Goal: Navigation & Orientation: Find specific page/section

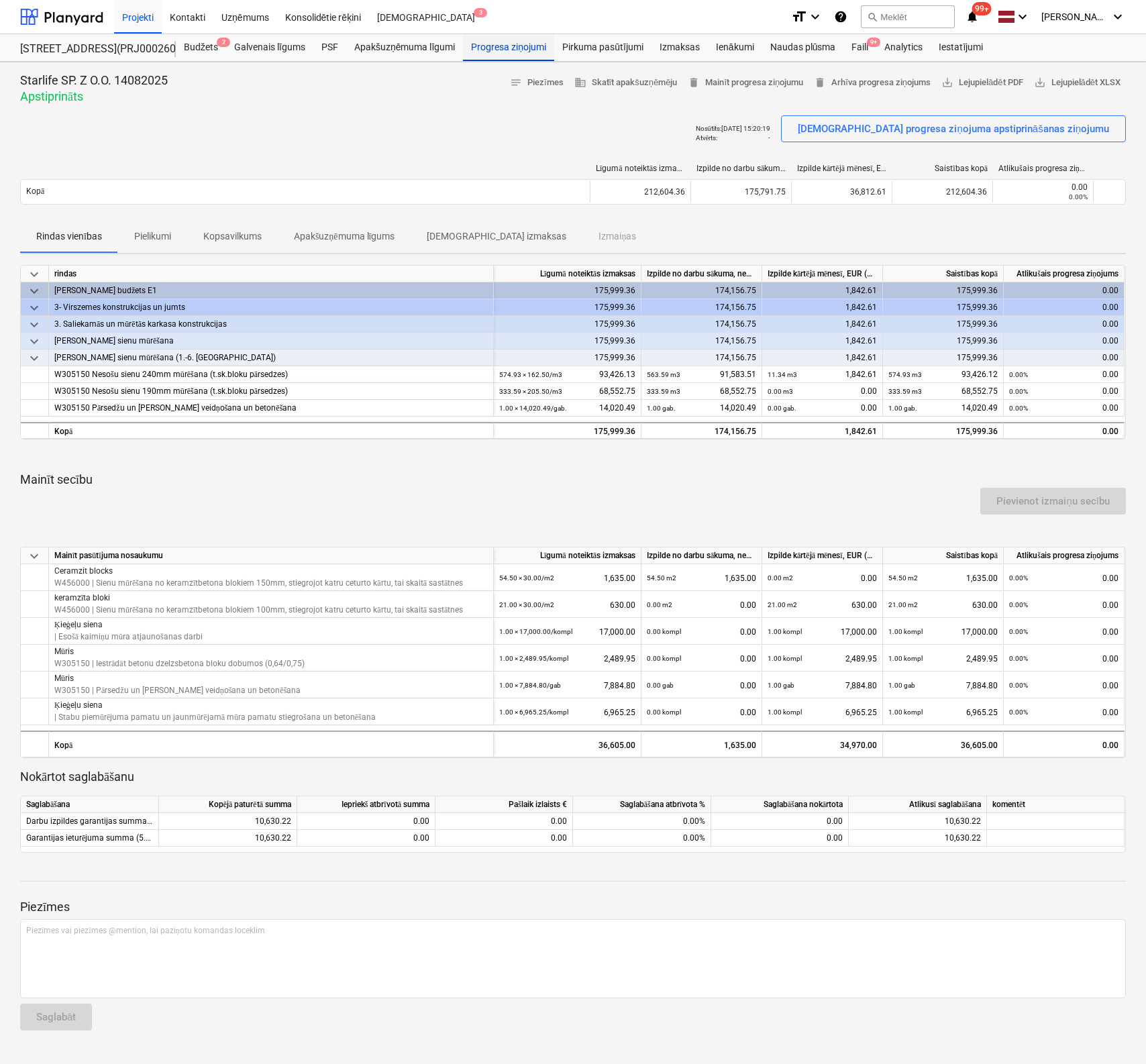
click at [502, 49] on div "Progresa ziņojumi" at bounding box center [508, 48] width 91 height 27
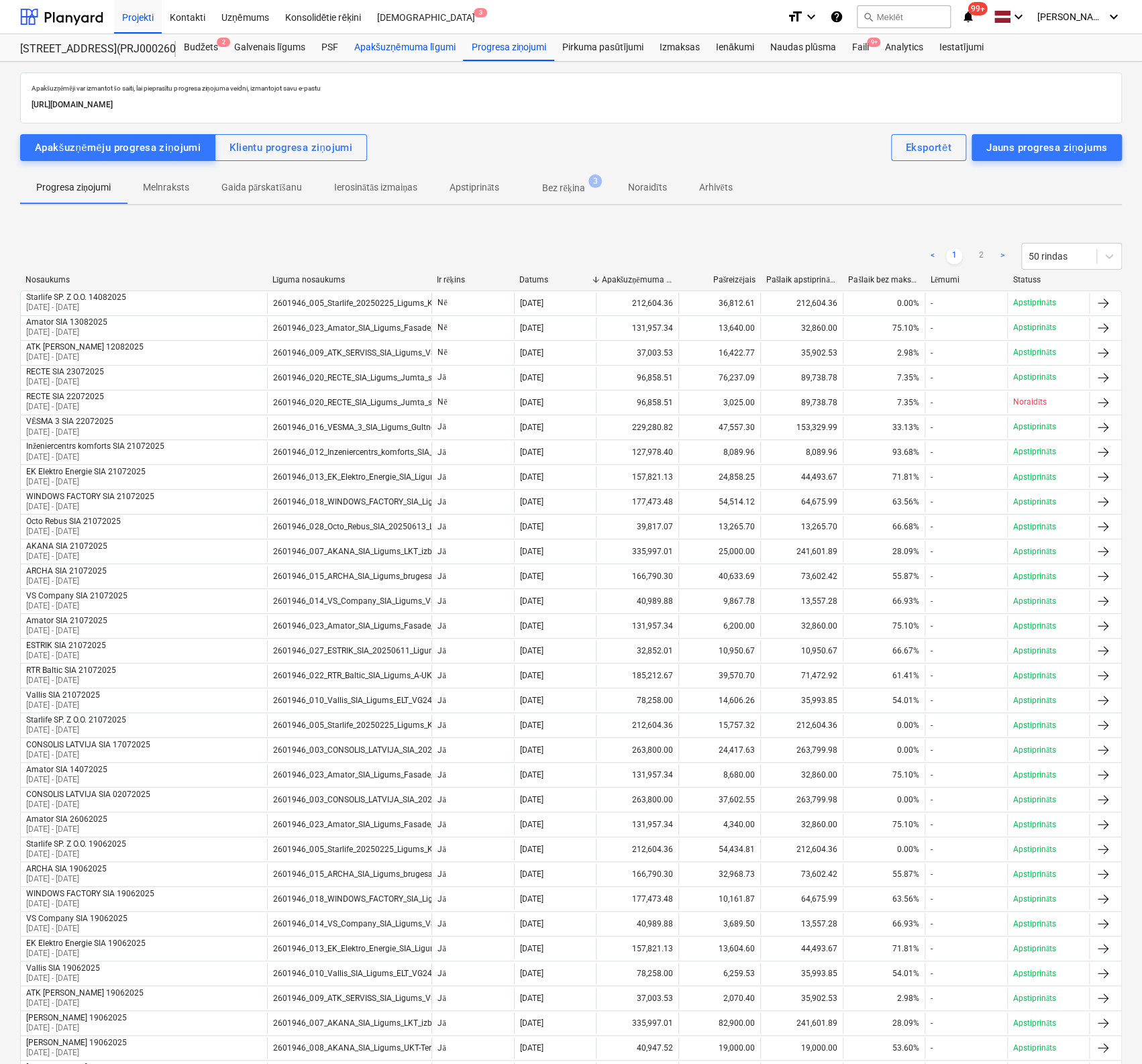
click at [408, 48] on div "Apakšuzņēmuma līgumi" at bounding box center [405, 48] width 117 height 27
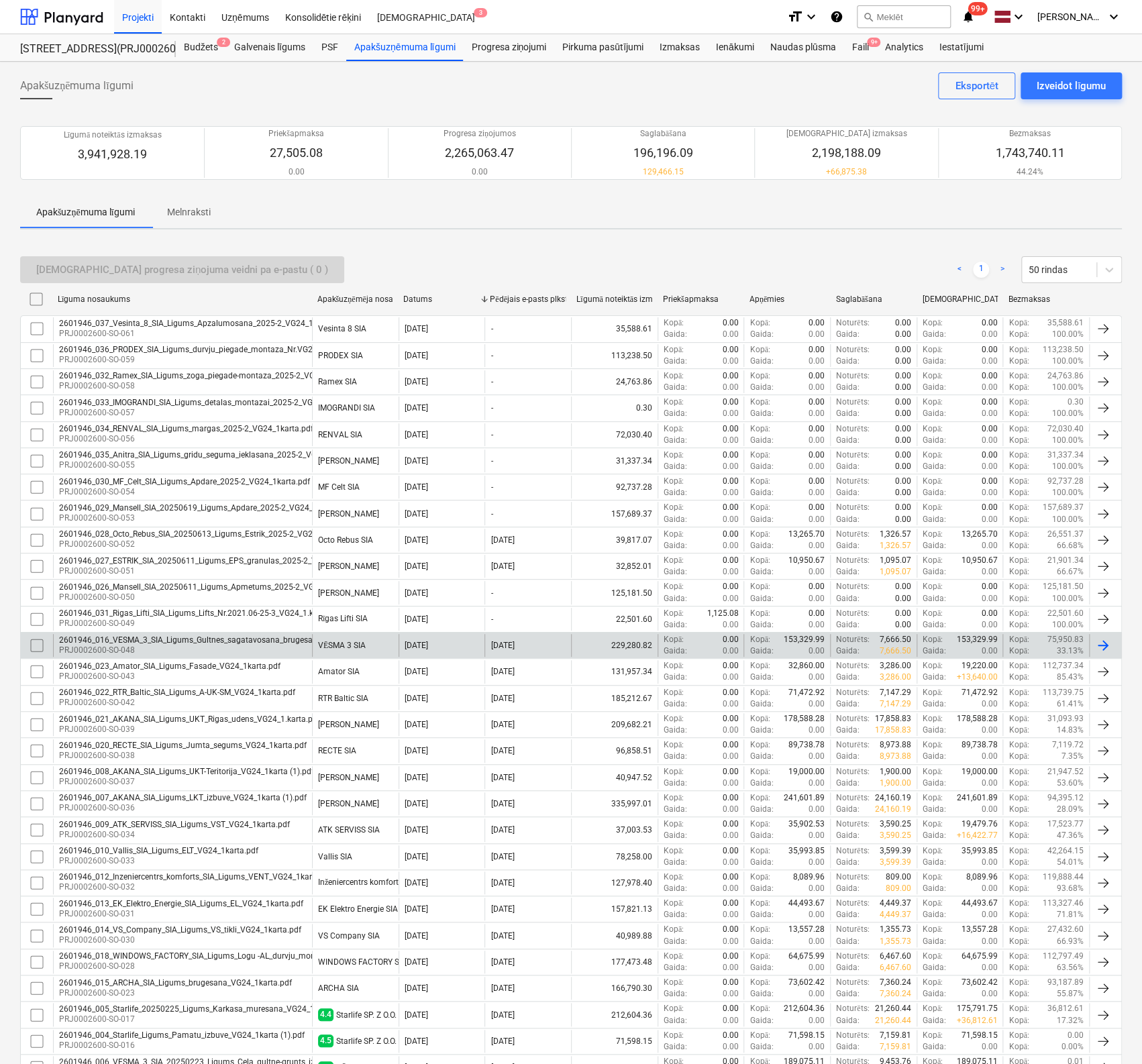
click at [195, 638] on div "2601946_016_VESMA_3_SIA_Ligums_Gultnes_sagatavosana_brugesanai_VG24_1karta.pdf" at bounding box center [224, 640] width 330 height 9
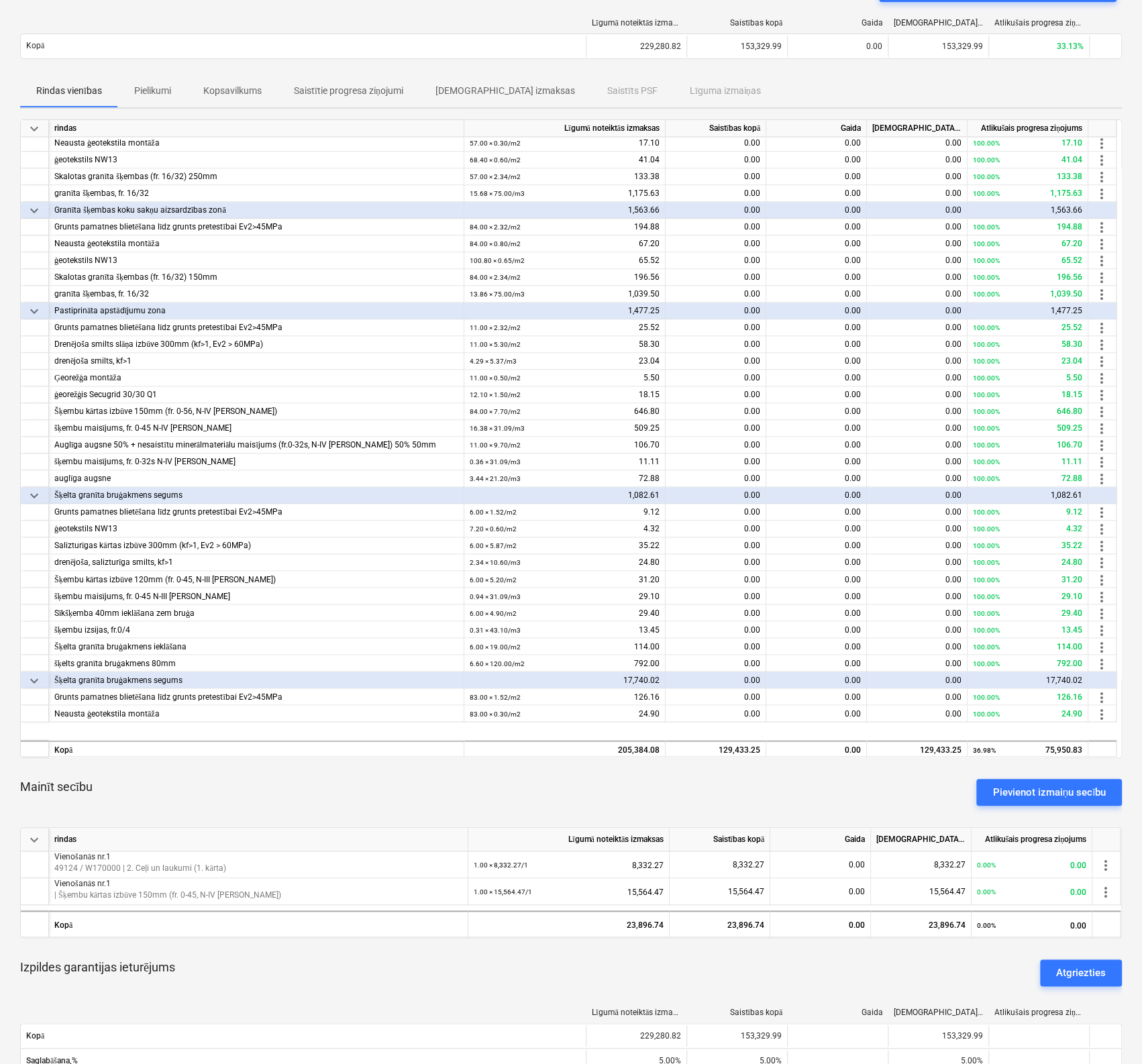
scroll to position [872, 0]
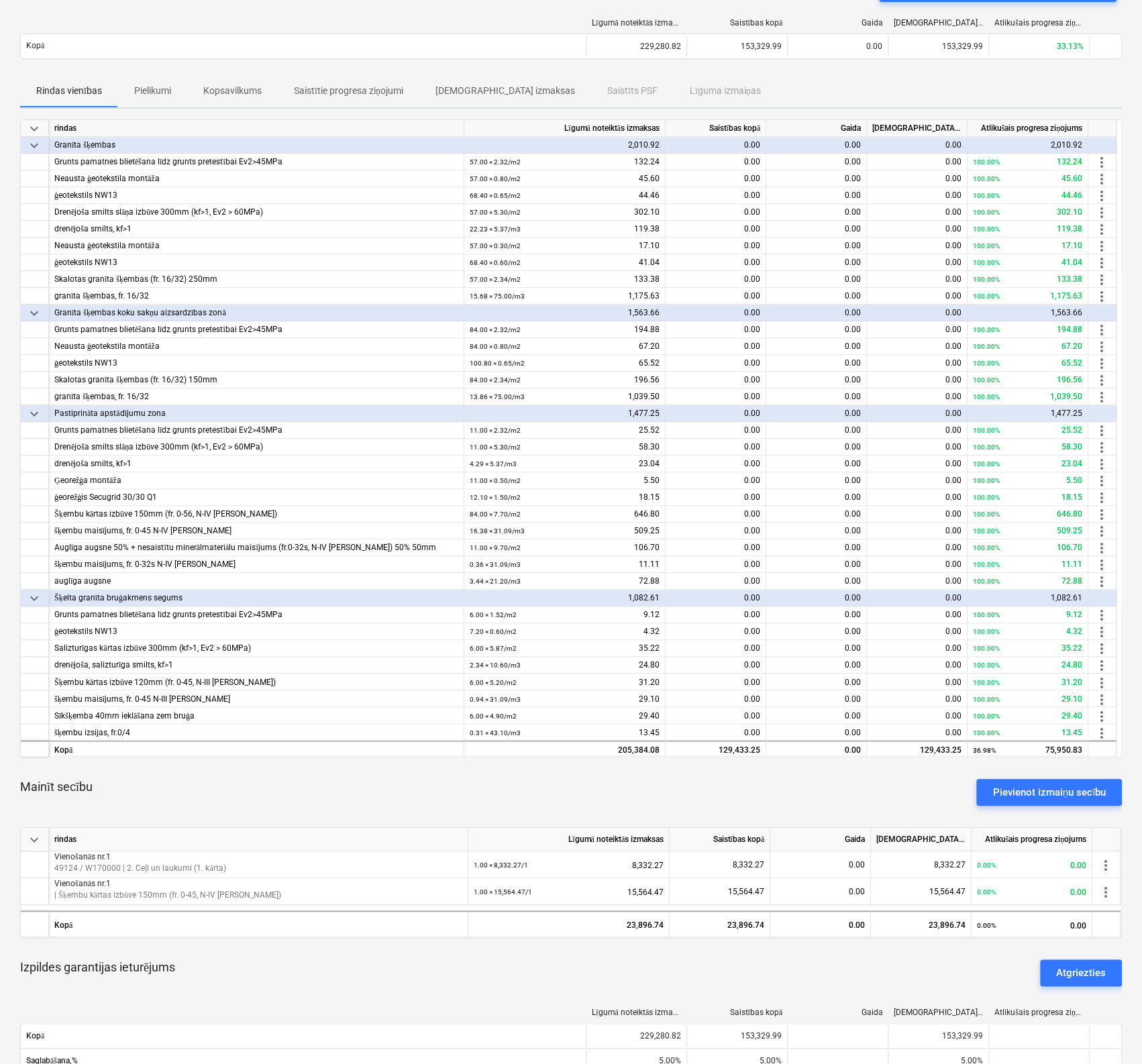
click at [311, 59] on div "Līgumā noteiktās izmaksas Saistības kopā Gaida Apstiprinātas izmaksas Atlikušai…" at bounding box center [571, 41] width 1102 height 46
click at [357, 87] on p "Saistītie progresa ziņojumi" at bounding box center [348, 91] width 110 height 14
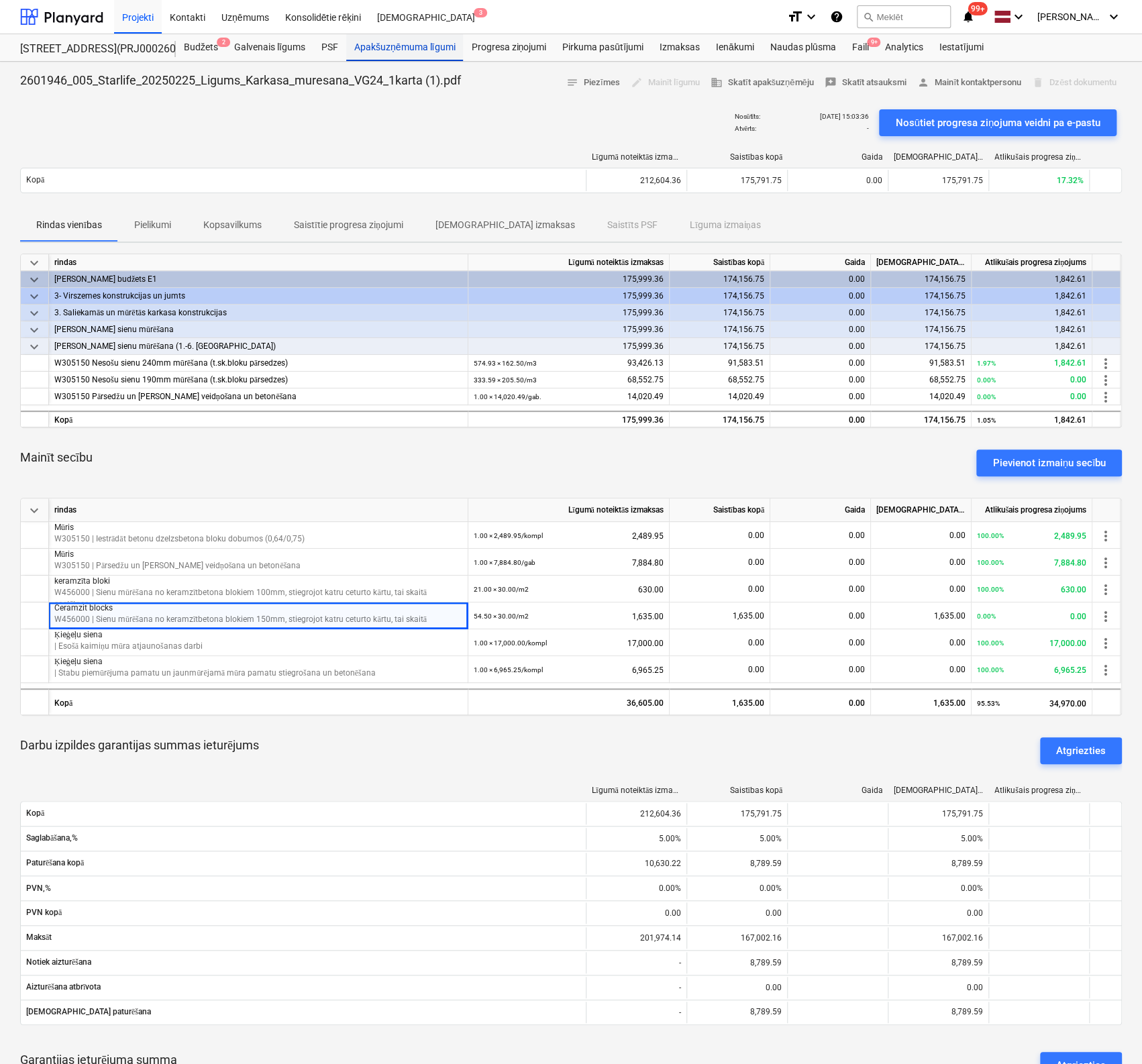
click at [375, 52] on div "Apakšuzņēmuma līgumi" at bounding box center [405, 48] width 117 height 27
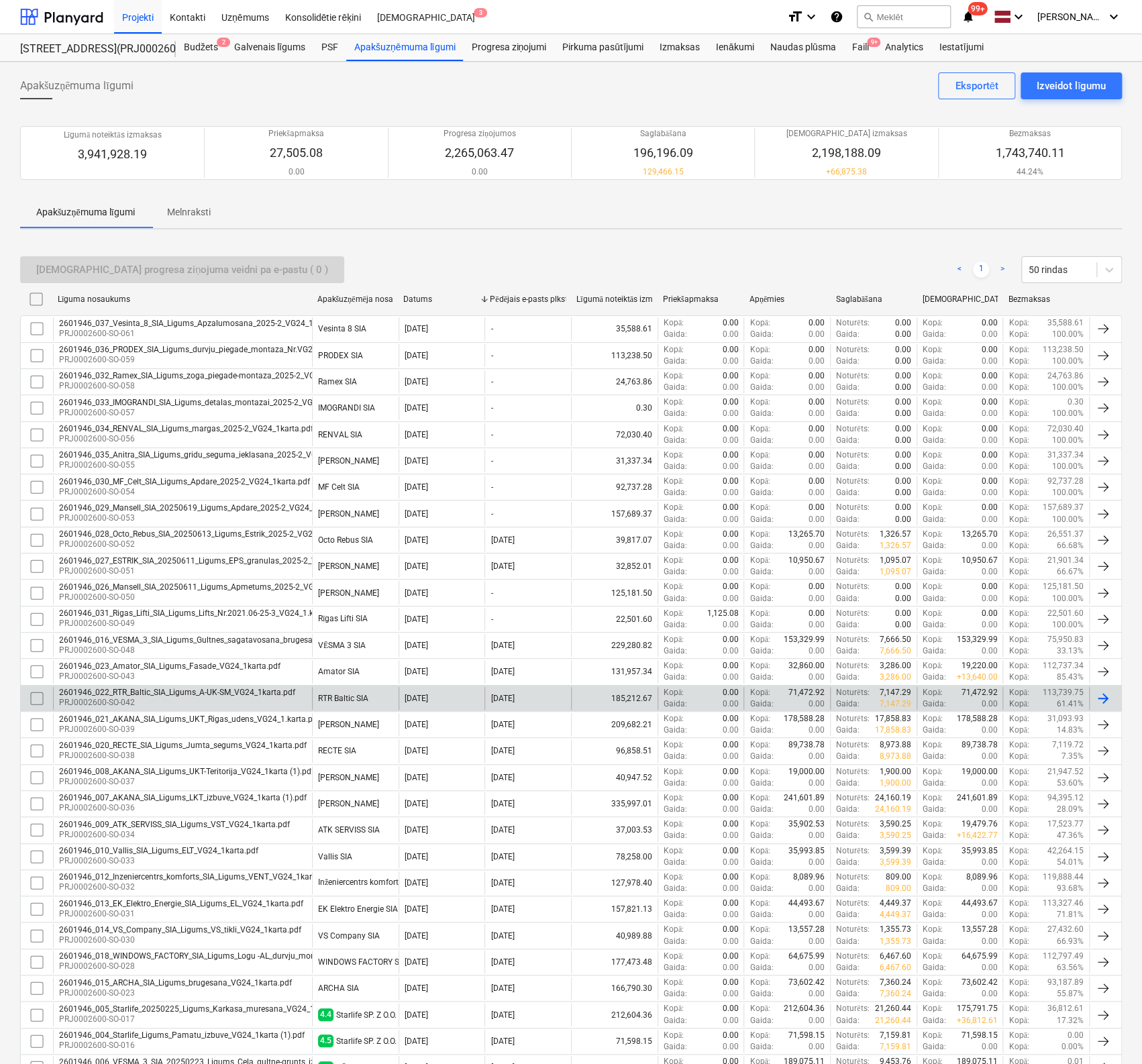
click at [213, 692] on div "2601946_022_RTR_Baltic_SIA_Ligums_A-UK-SM_VG24_1karta.pdf" at bounding box center [177, 693] width 236 height 9
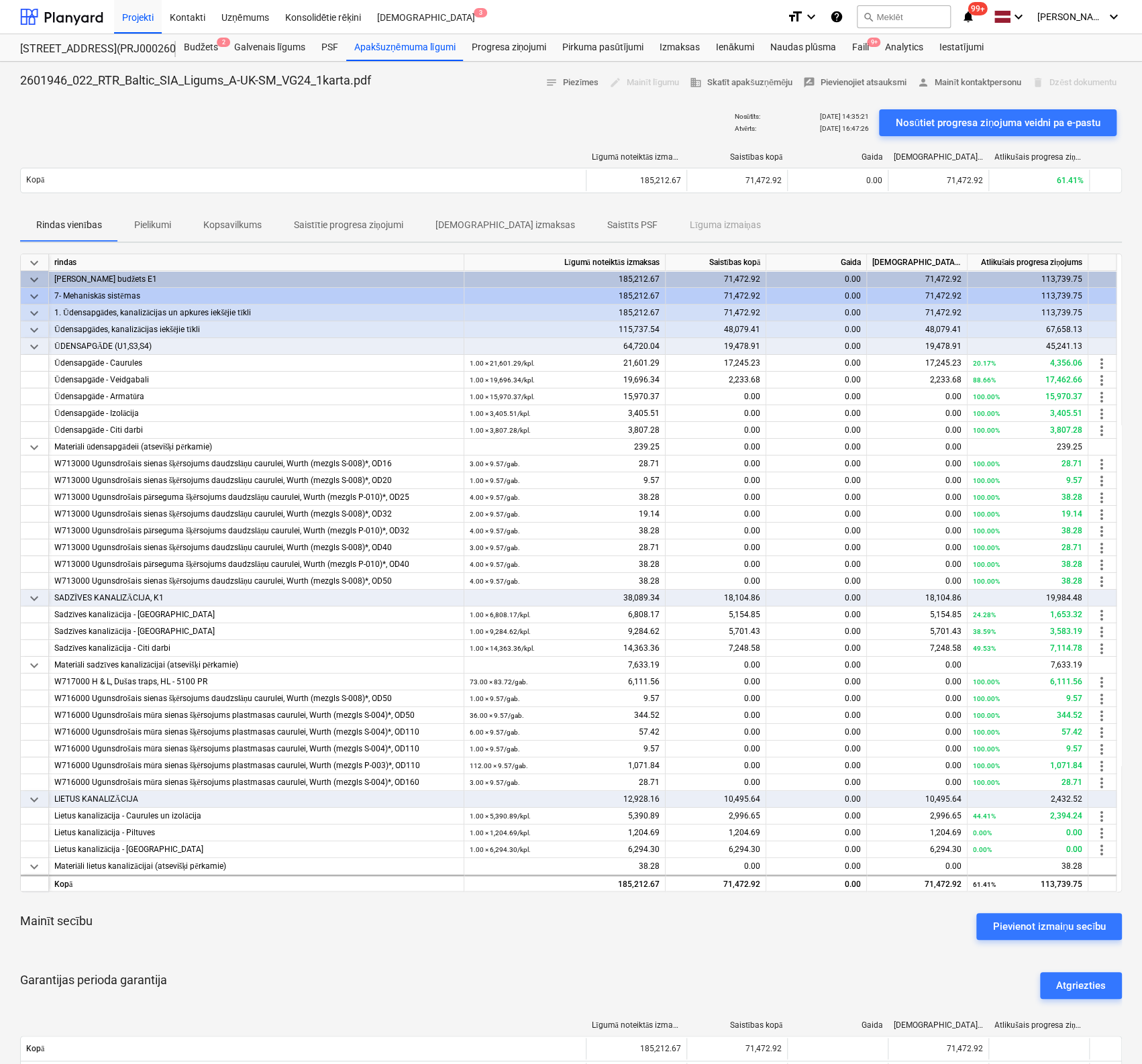
click at [352, 218] on p "Saistītie progresa ziņojumi" at bounding box center [348, 225] width 110 height 14
click at [365, 46] on div "Apakšuzņēmuma līgumi" at bounding box center [405, 48] width 117 height 27
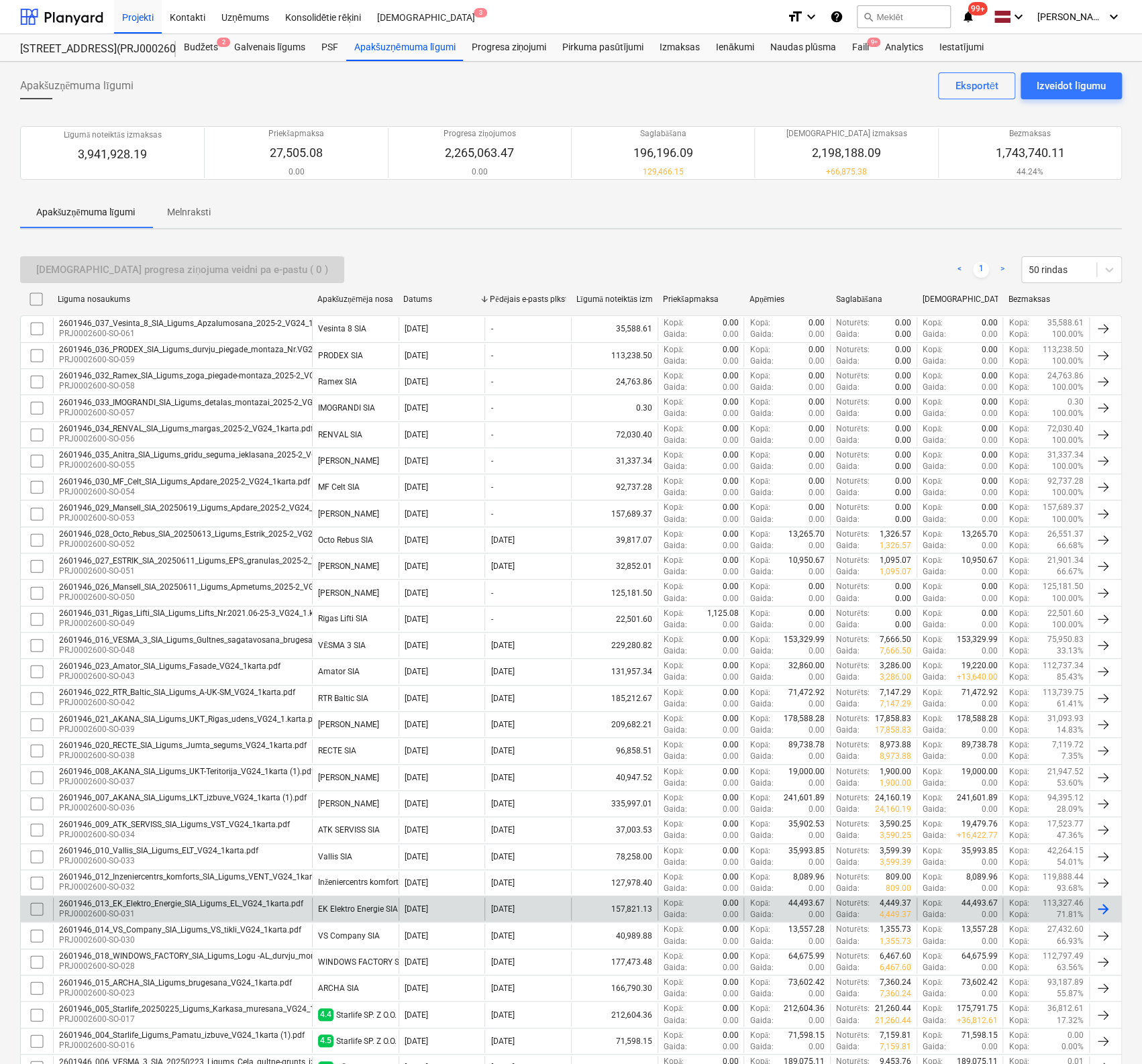
click at [184, 904] on div "2601946_013_EK_Elektro_Energie_SIA_Ligums_EL_VG24_1karta.pdf" at bounding box center [181, 904] width 244 height 9
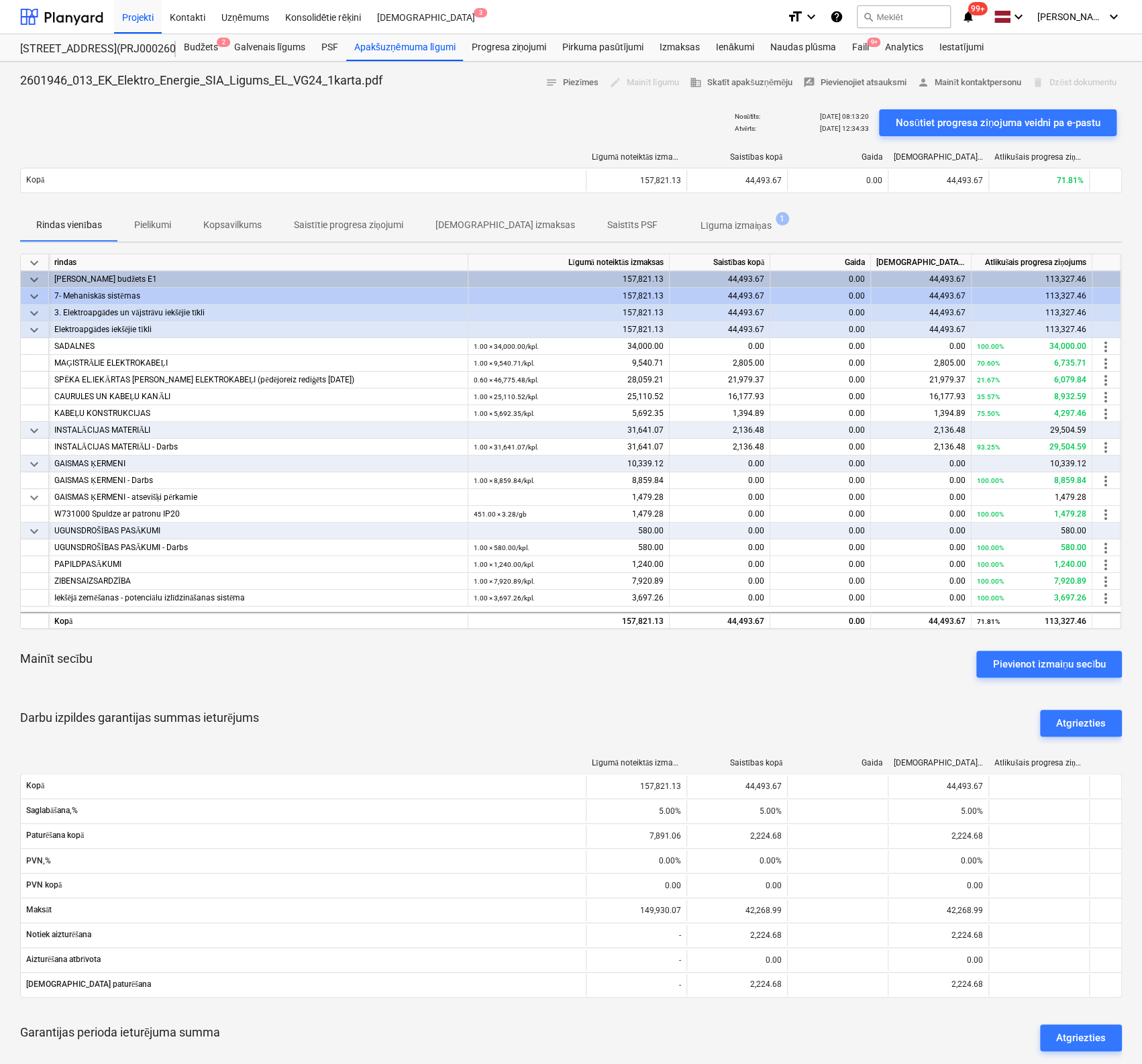
click at [353, 221] on p "Saistītie progresa ziņojumi" at bounding box center [348, 225] width 110 height 14
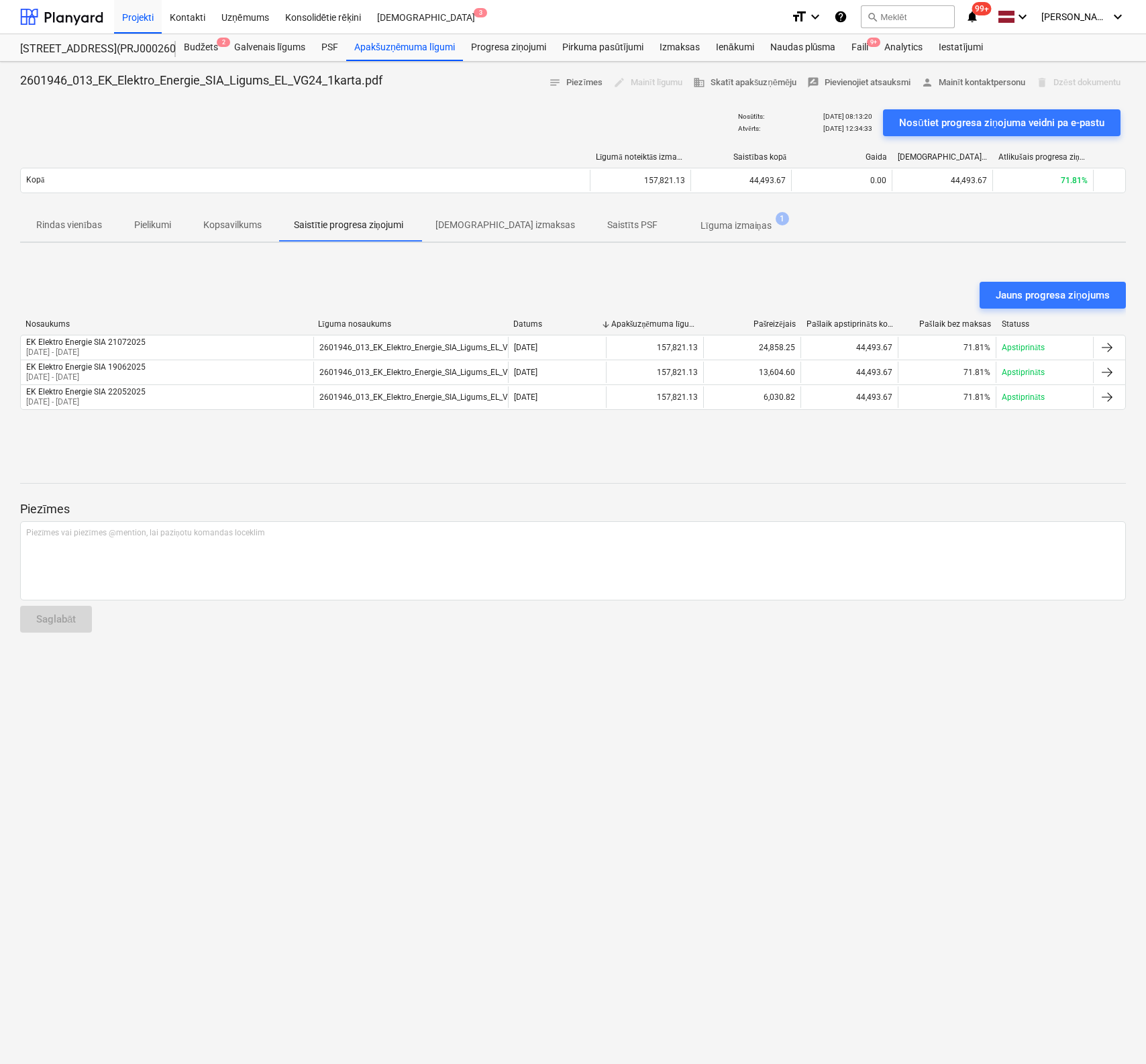
drag, startPoint x: 373, startPoint y: 46, endPoint x: 372, endPoint y: 61, distance: 15.0
click at [373, 46] on div "Apakšuzņēmuma līgumi" at bounding box center [405, 48] width 117 height 27
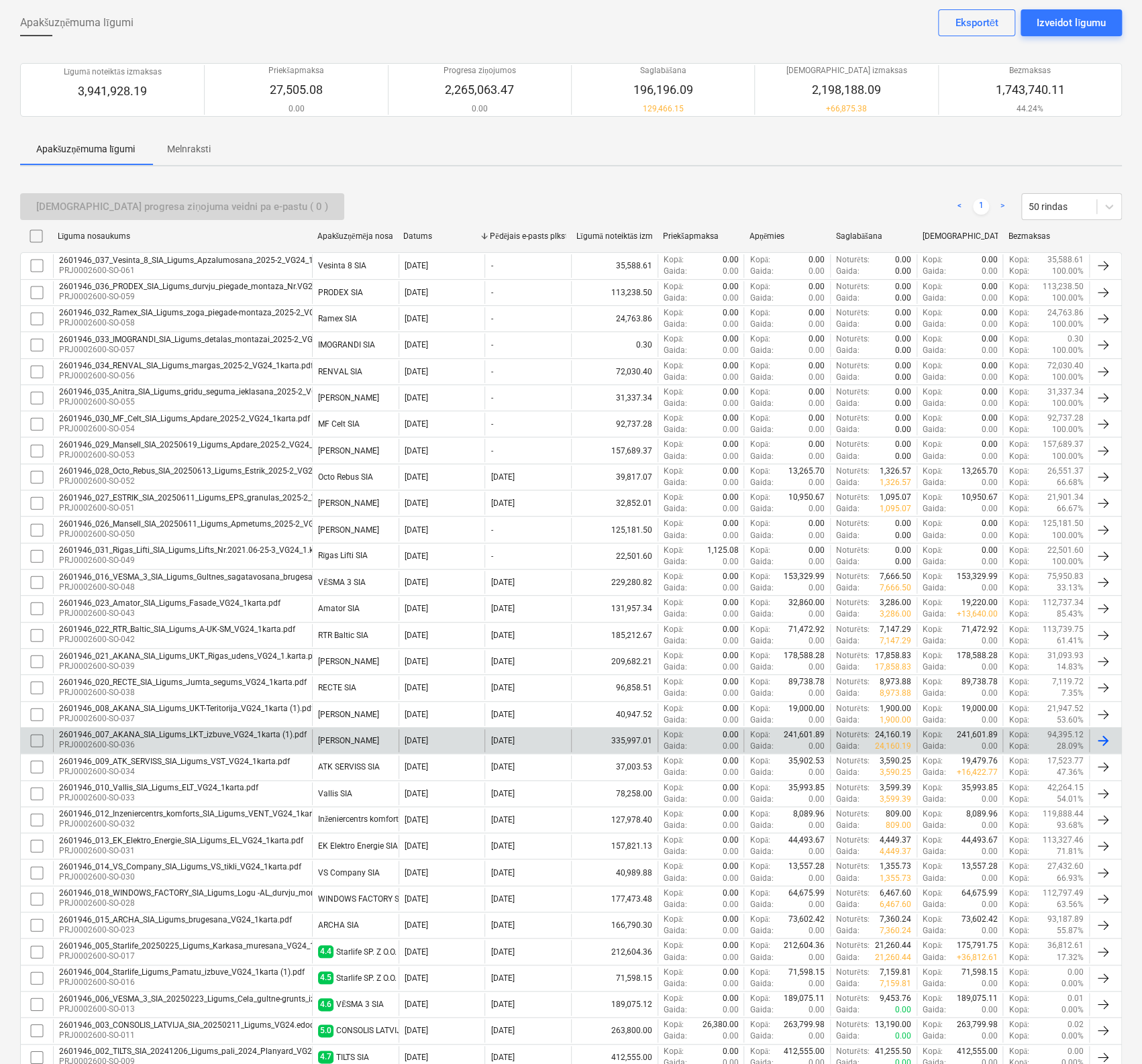
scroll to position [135, 0]
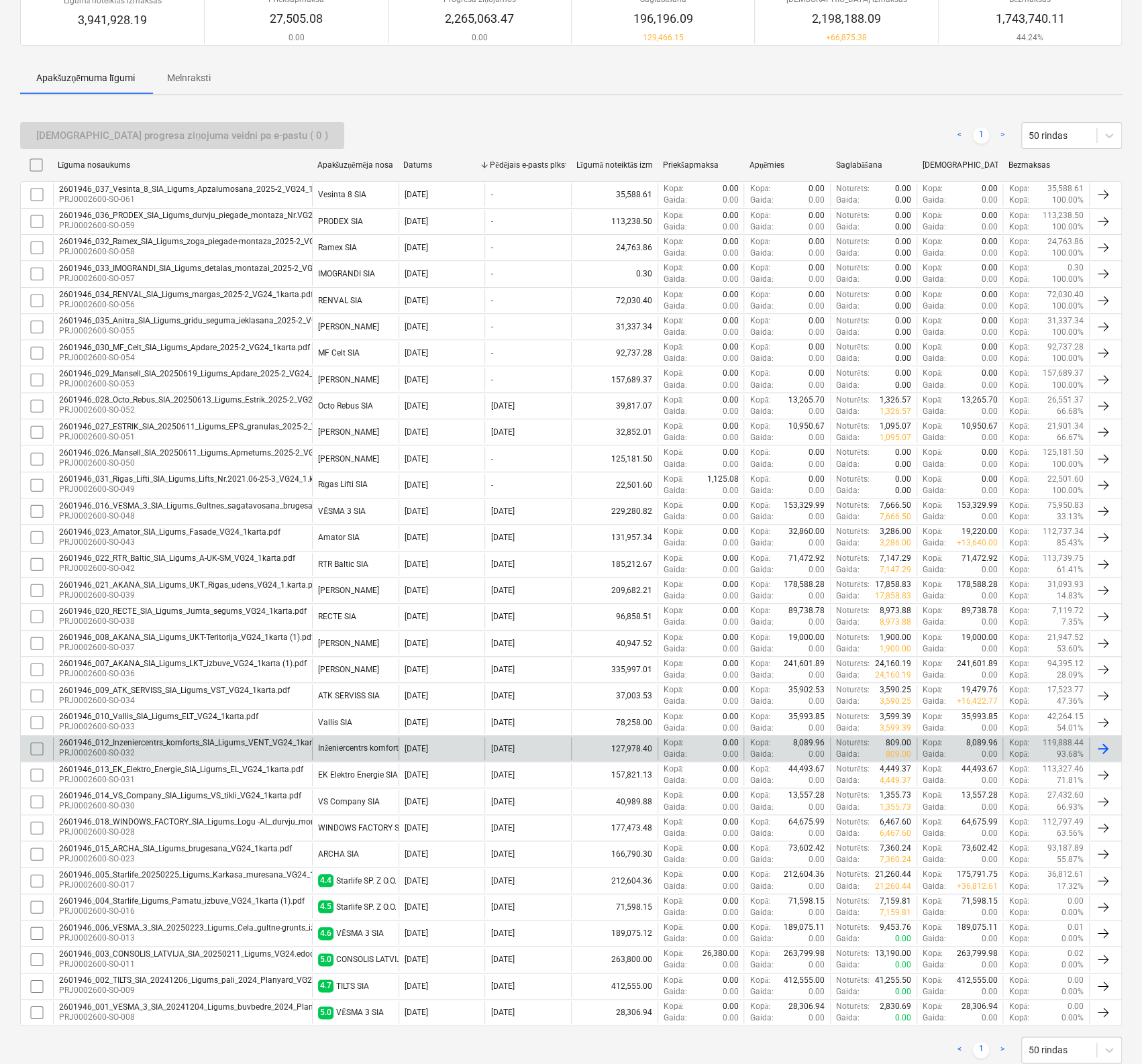
click at [153, 741] on div "2601946_012_Inzeniercentrs_komforts_SIA_Ligums_VENT_VG24_1karta.pdf" at bounding box center [196, 743] width 274 height 9
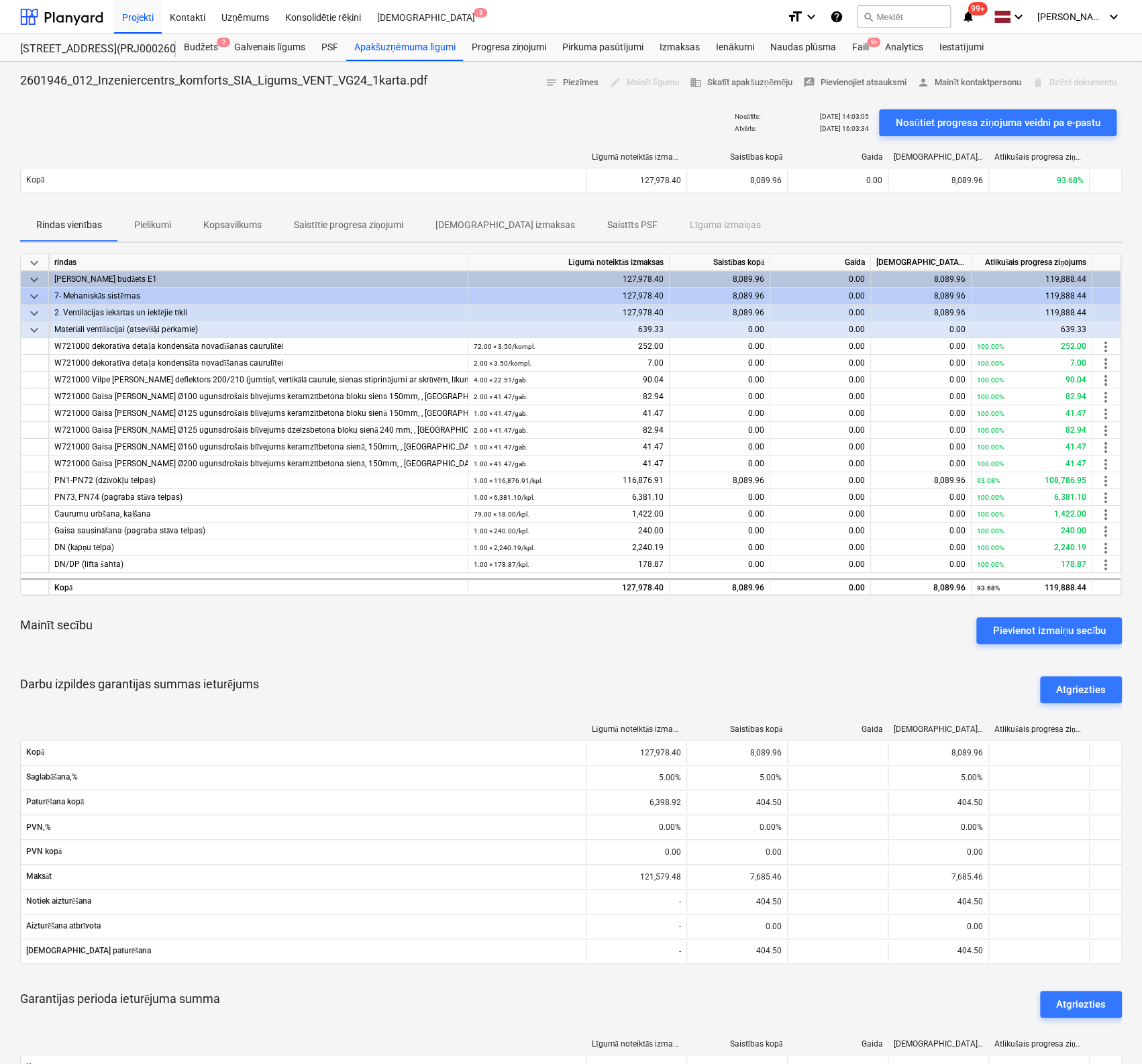
click at [321, 225] on p "Saistītie progresa ziņojumi" at bounding box center [348, 225] width 110 height 14
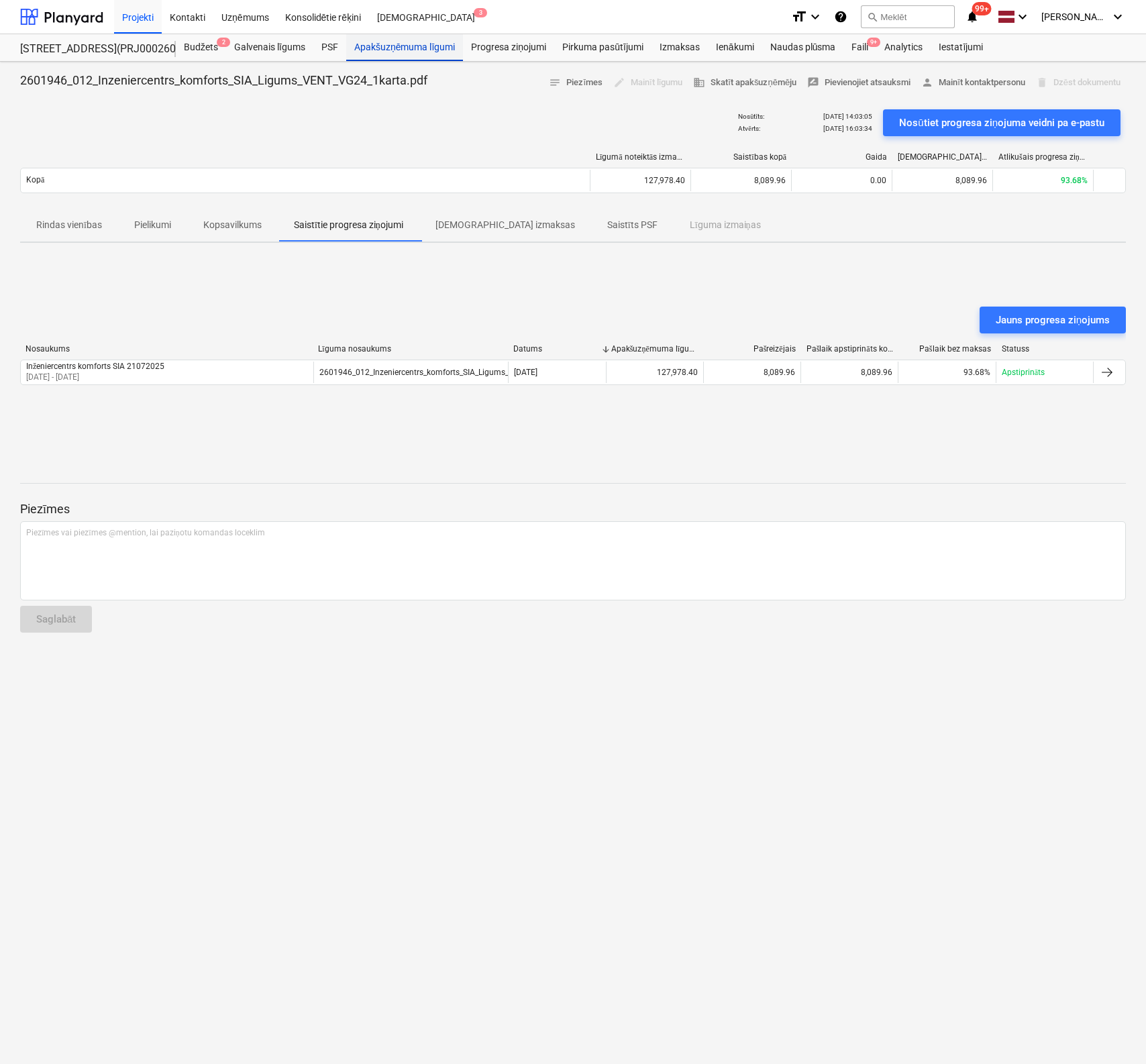
click at [376, 42] on div "Apakšuzņēmuma līgumi" at bounding box center [405, 48] width 117 height 27
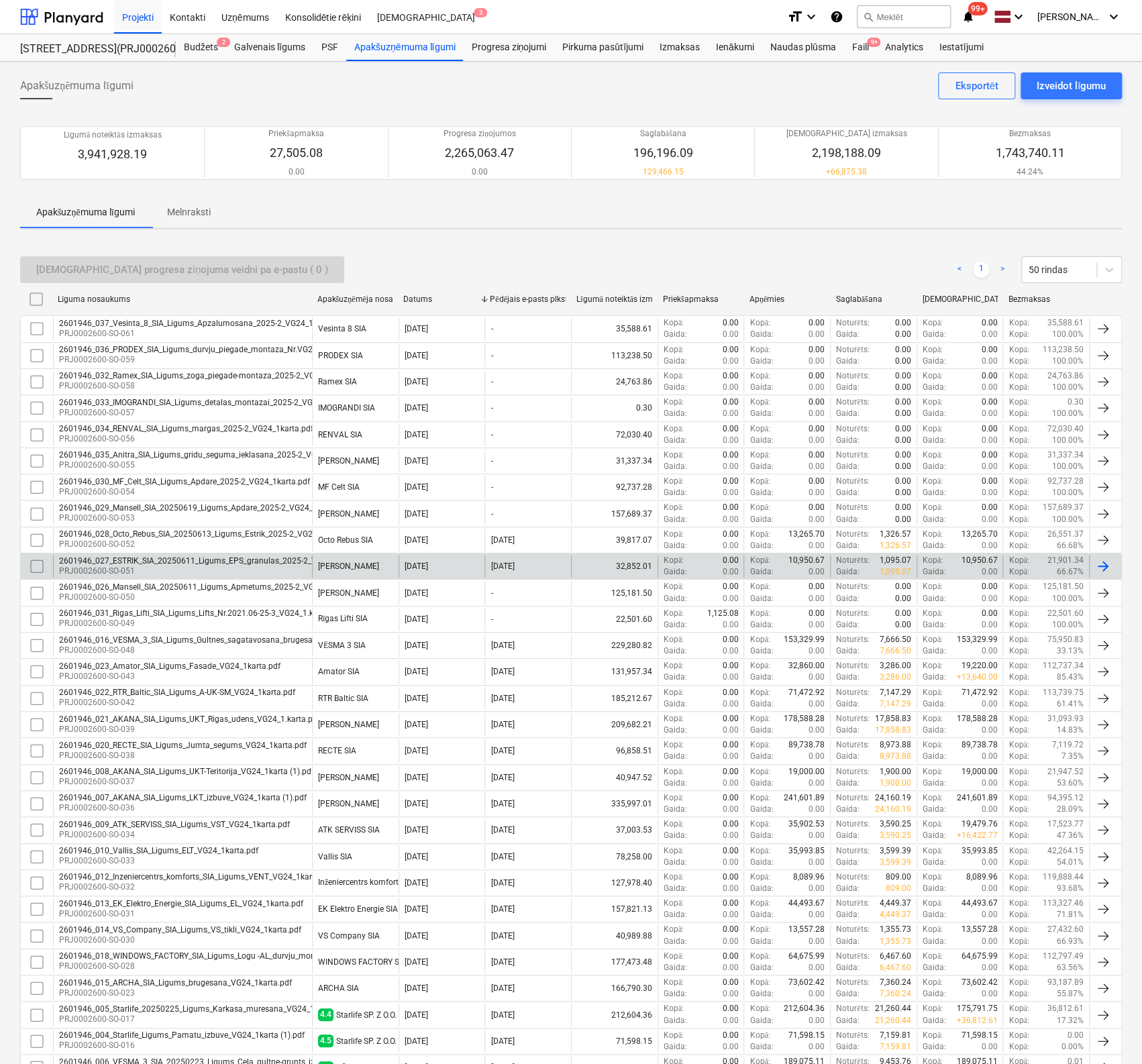
click at [152, 557] on div "2601946_027_ESTRIK_SIA_20250611_Ligums_EPS_granulas_2025-2_VG24_1karta.pdf" at bounding box center [216, 561] width 313 height 9
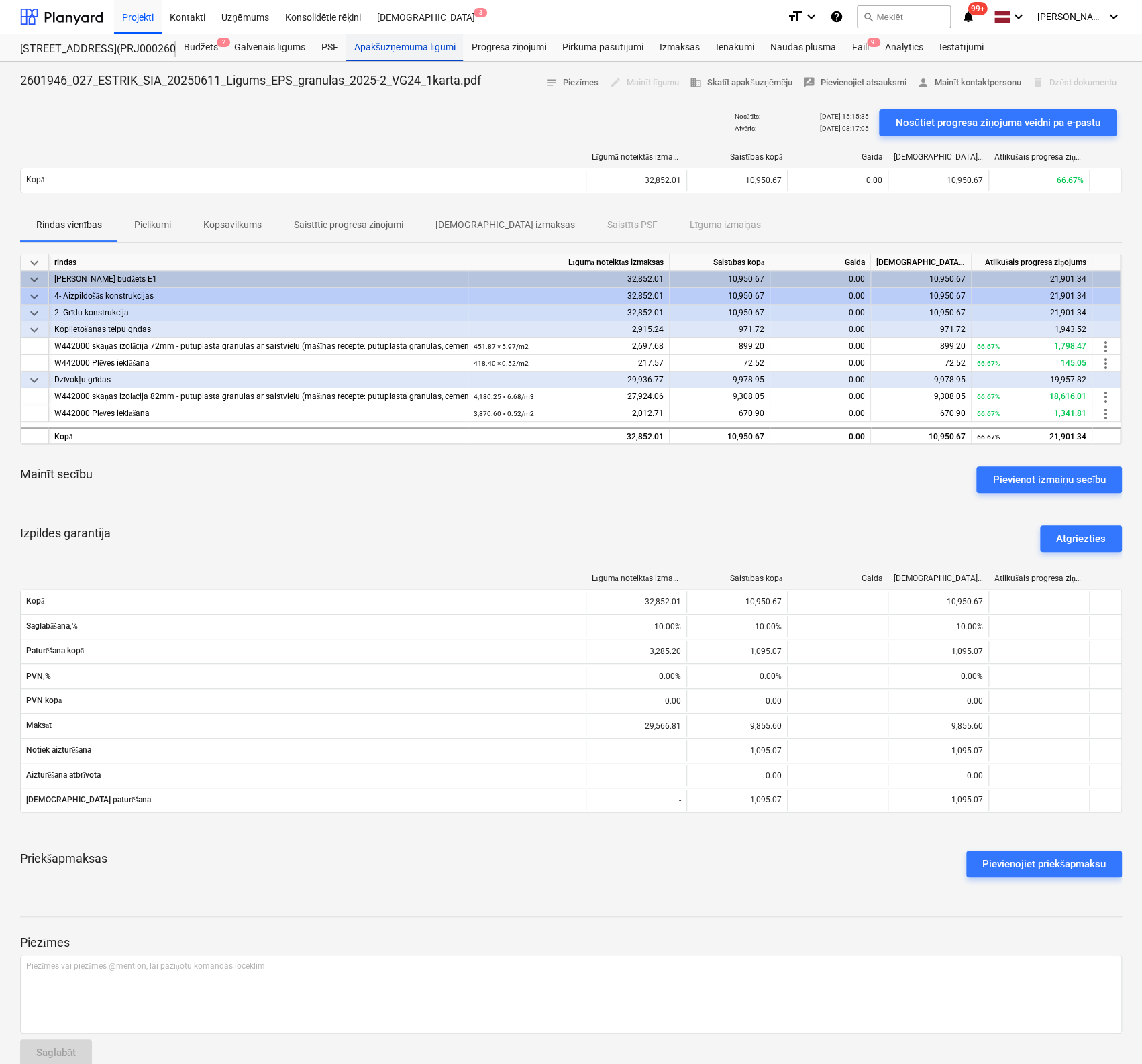
click at [376, 50] on div "Apakšuzņēmuma līgumi" at bounding box center [405, 48] width 117 height 27
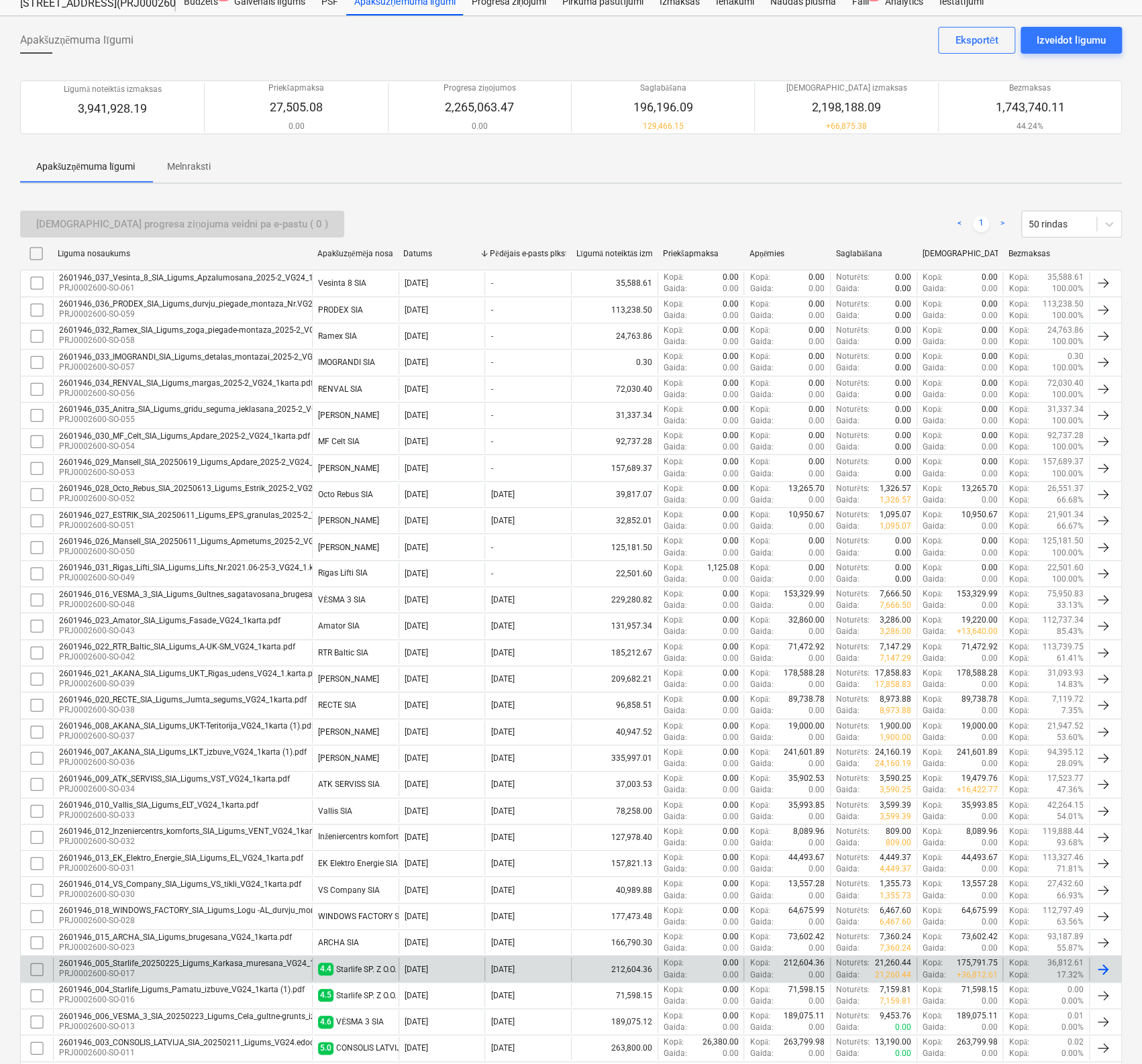
scroll to position [67, 0]
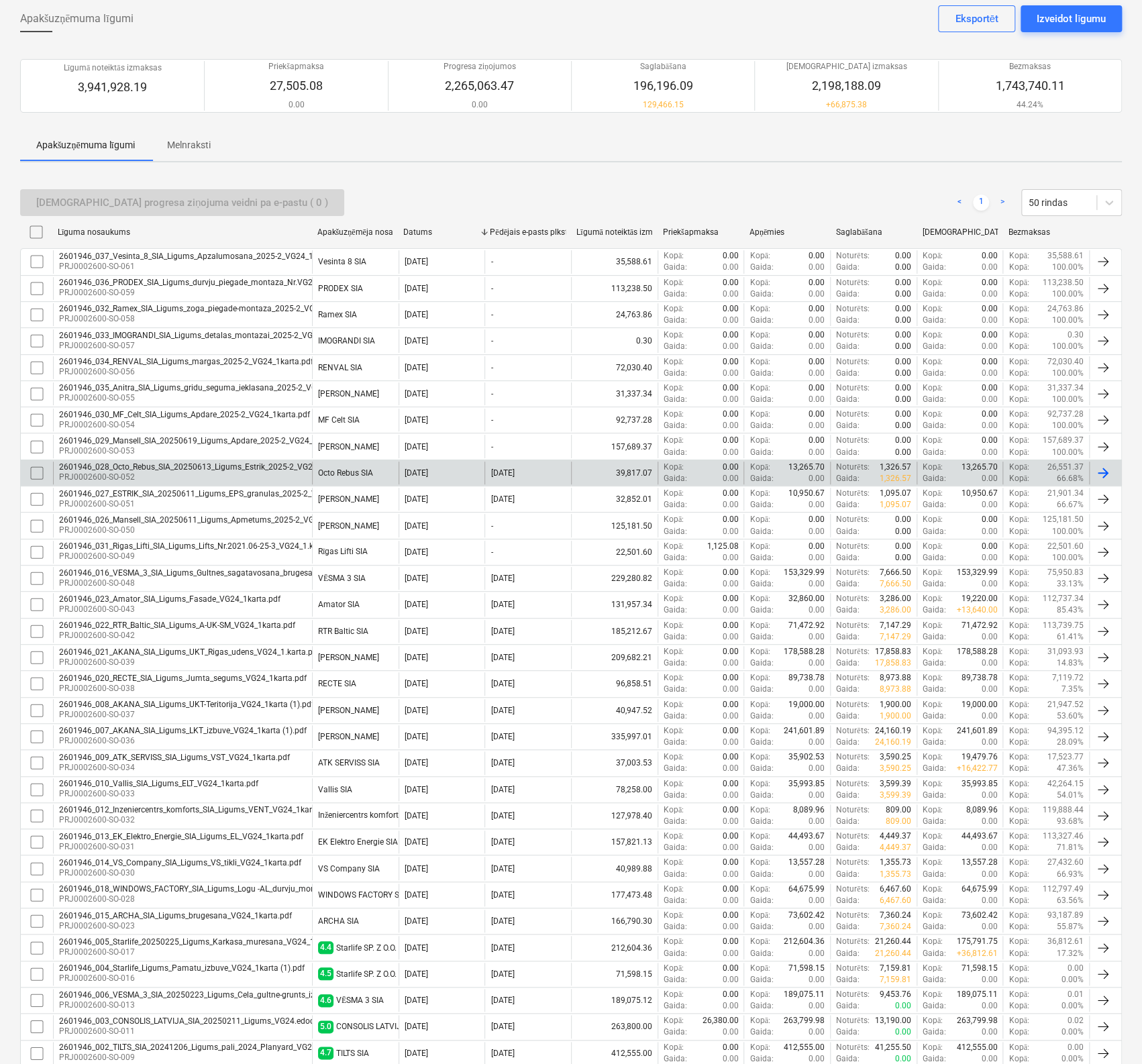
click at [163, 466] on div "2601946_028_Octo_Rebus_SIA_20250613_Ligums_Estrik_2025-2_VG24_1karta.pdf" at bounding box center [208, 467] width 299 height 9
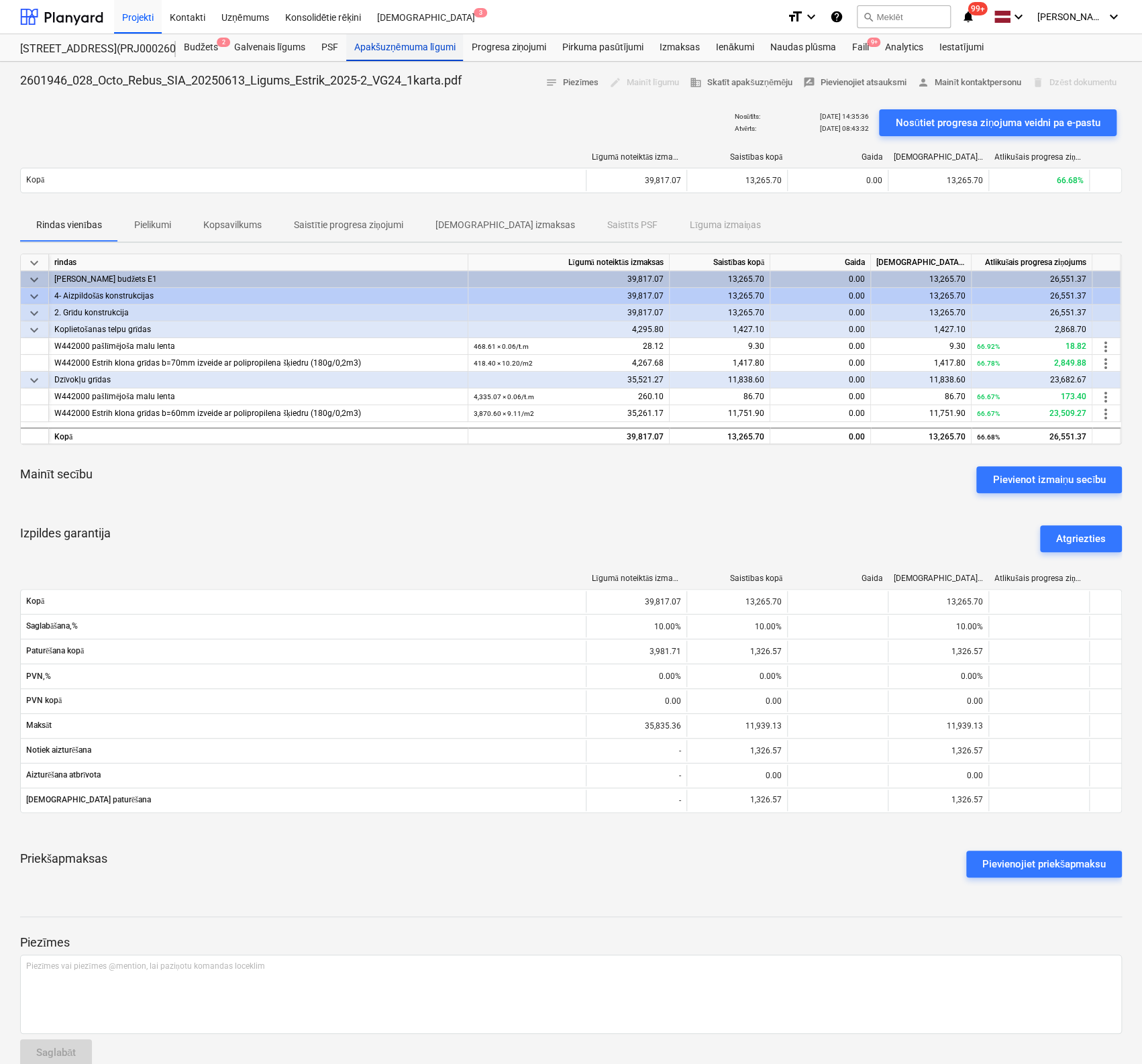
click at [391, 44] on div "Apakšuzņēmuma līgumi" at bounding box center [405, 48] width 117 height 27
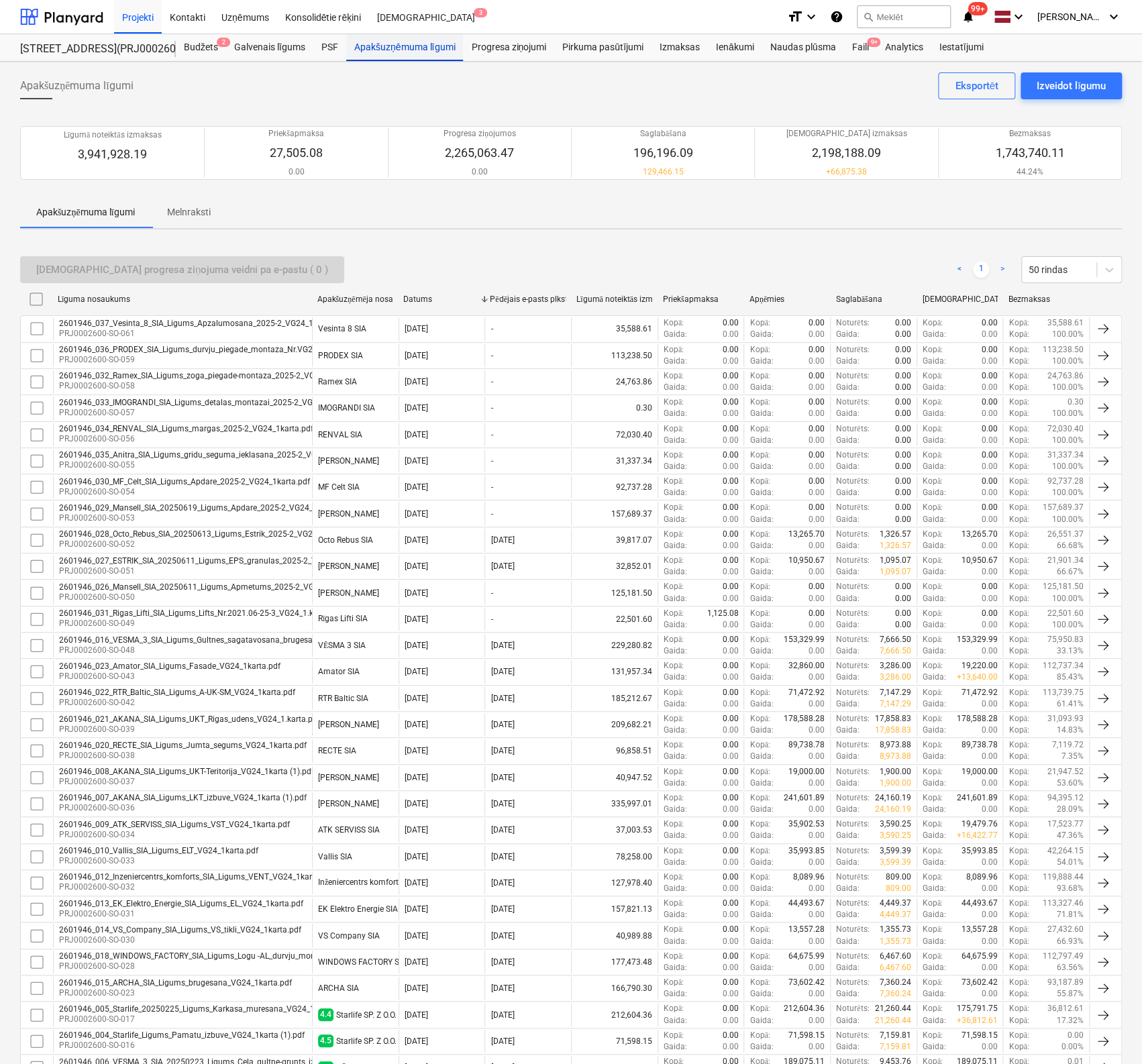
click at [403, 38] on div "Apakšuzņēmuma līgumi" at bounding box center [405, 48] width 117 height 27
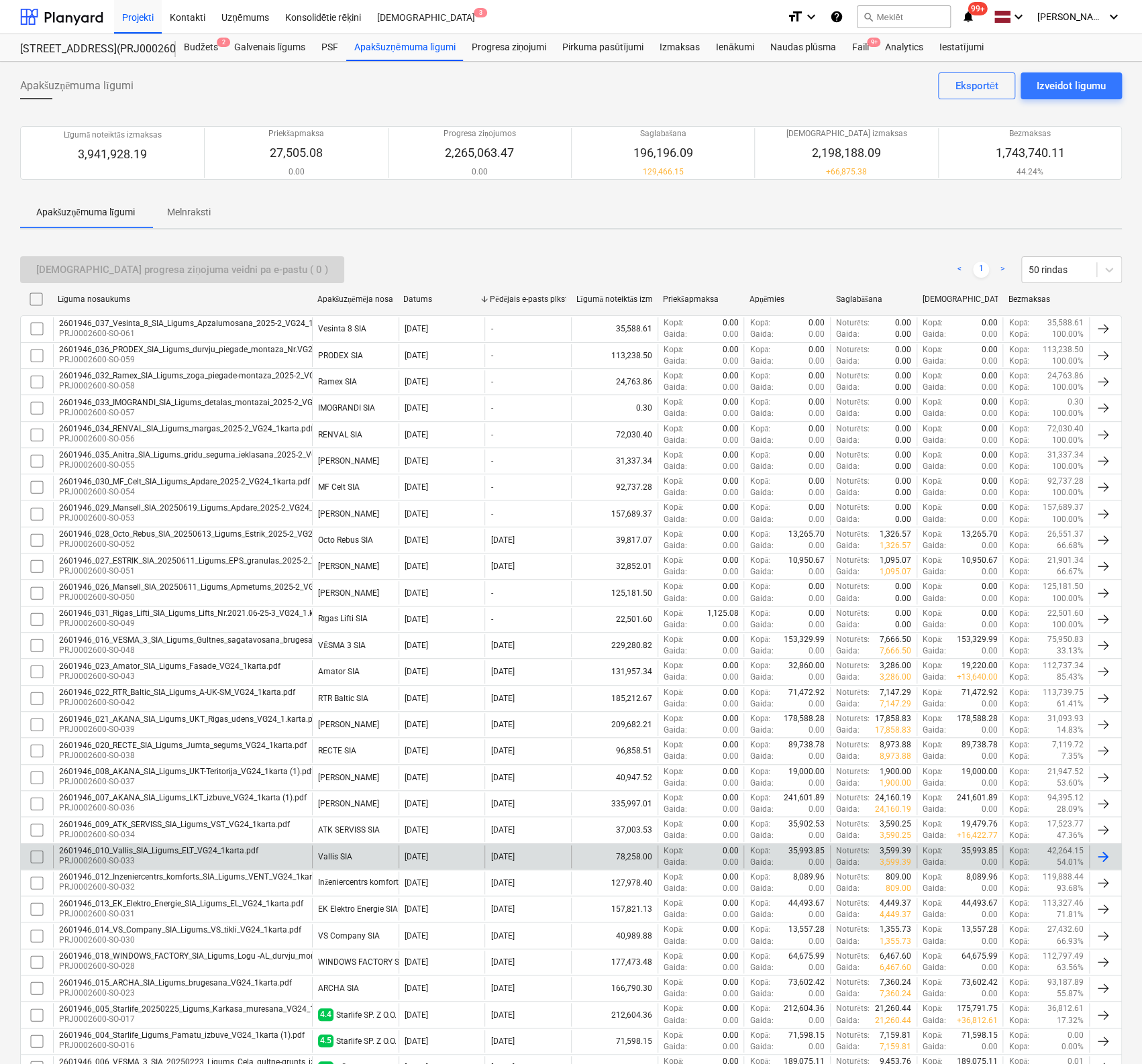
click at [185, 846] on div "2601946_010_Vallis_SIA_Ligums_ELT_VG24_1karta.pdf" at bounding box center [159, 851] width 199 height 9
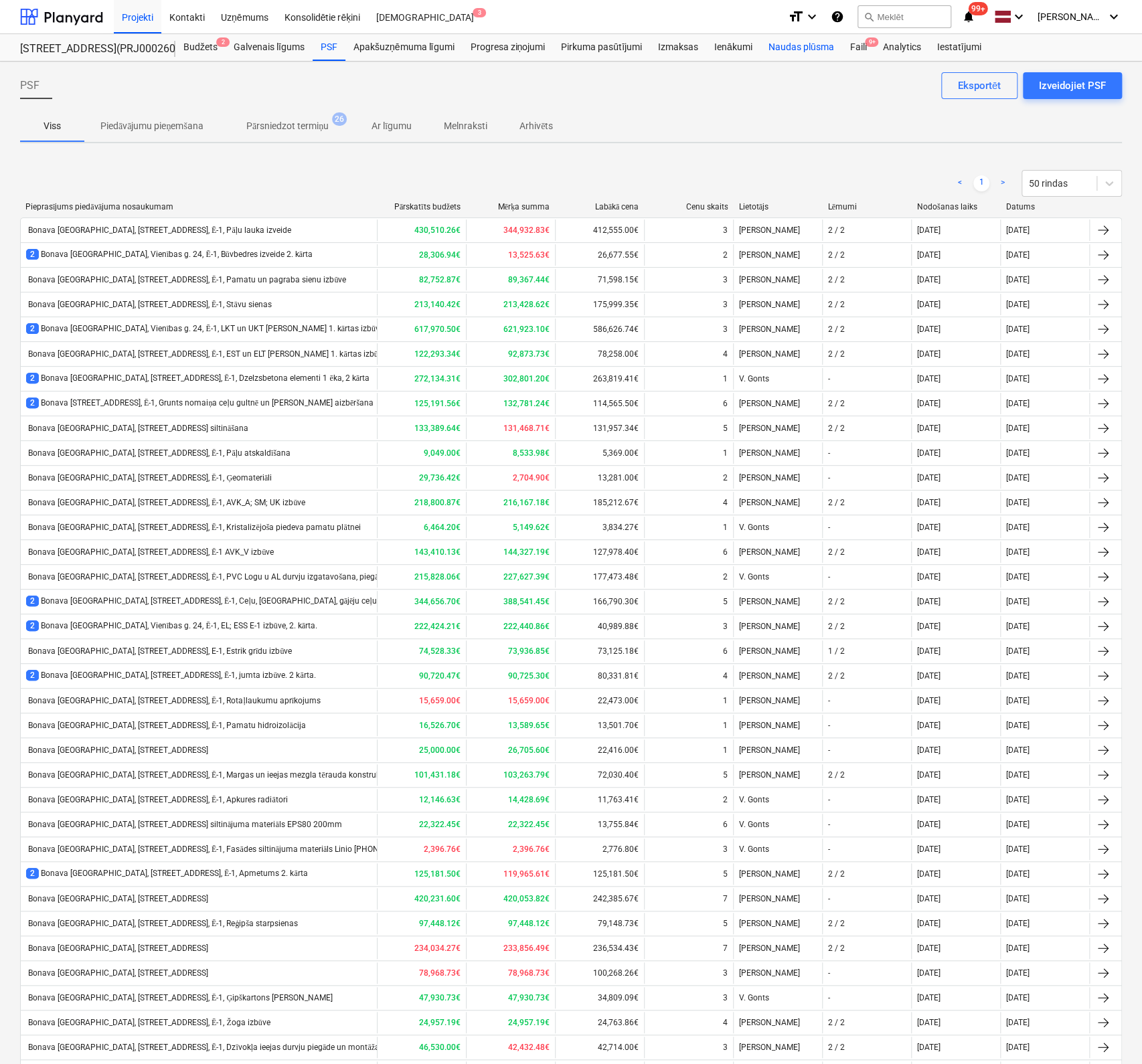
click at [800, 44] on div "Naudas plūsma" at bounding box center [801, 48] width 82 height 27
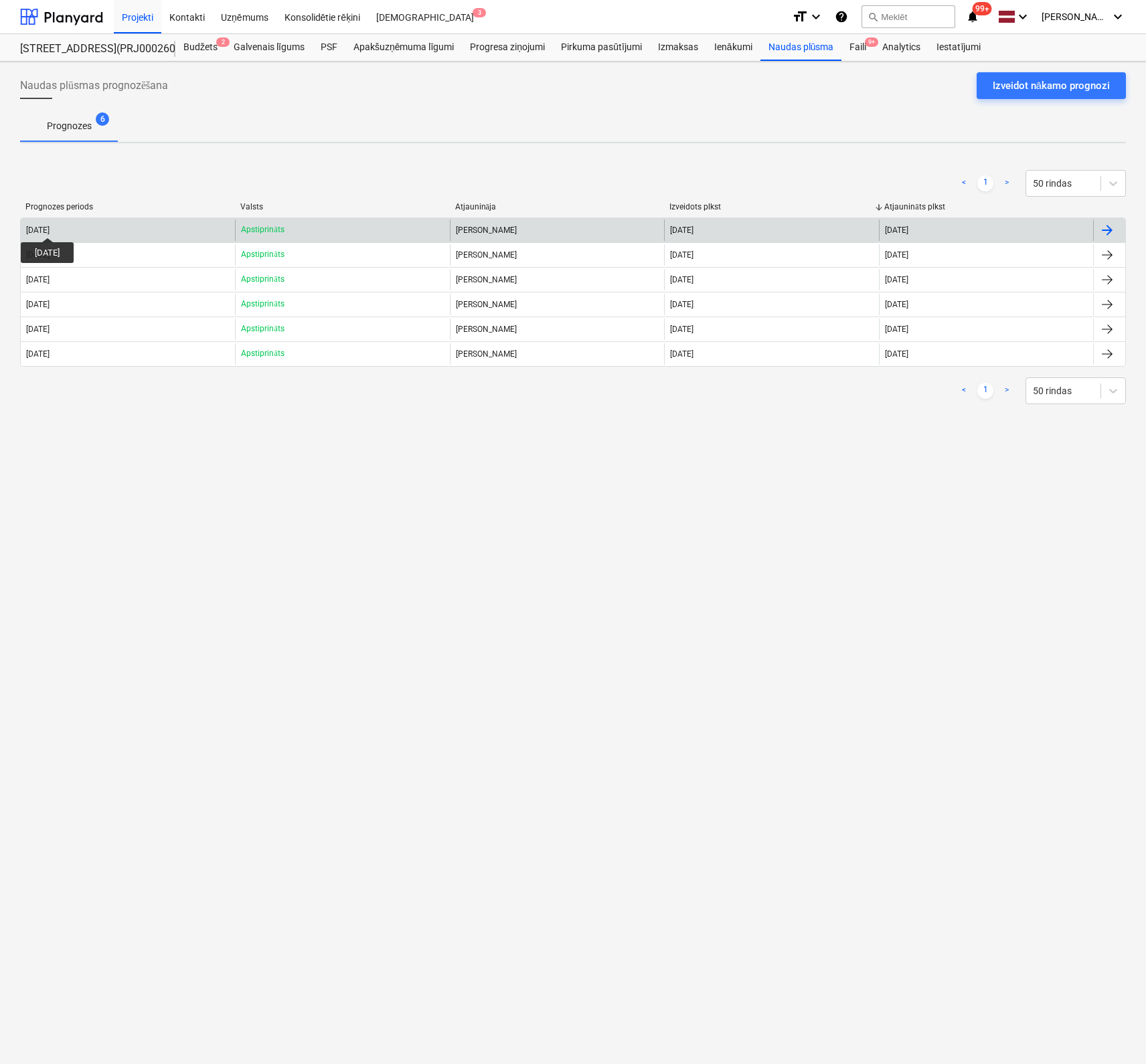
click at [50, 225] on div "[DATE]" at bounding box center [38, 230] width 23 height 9
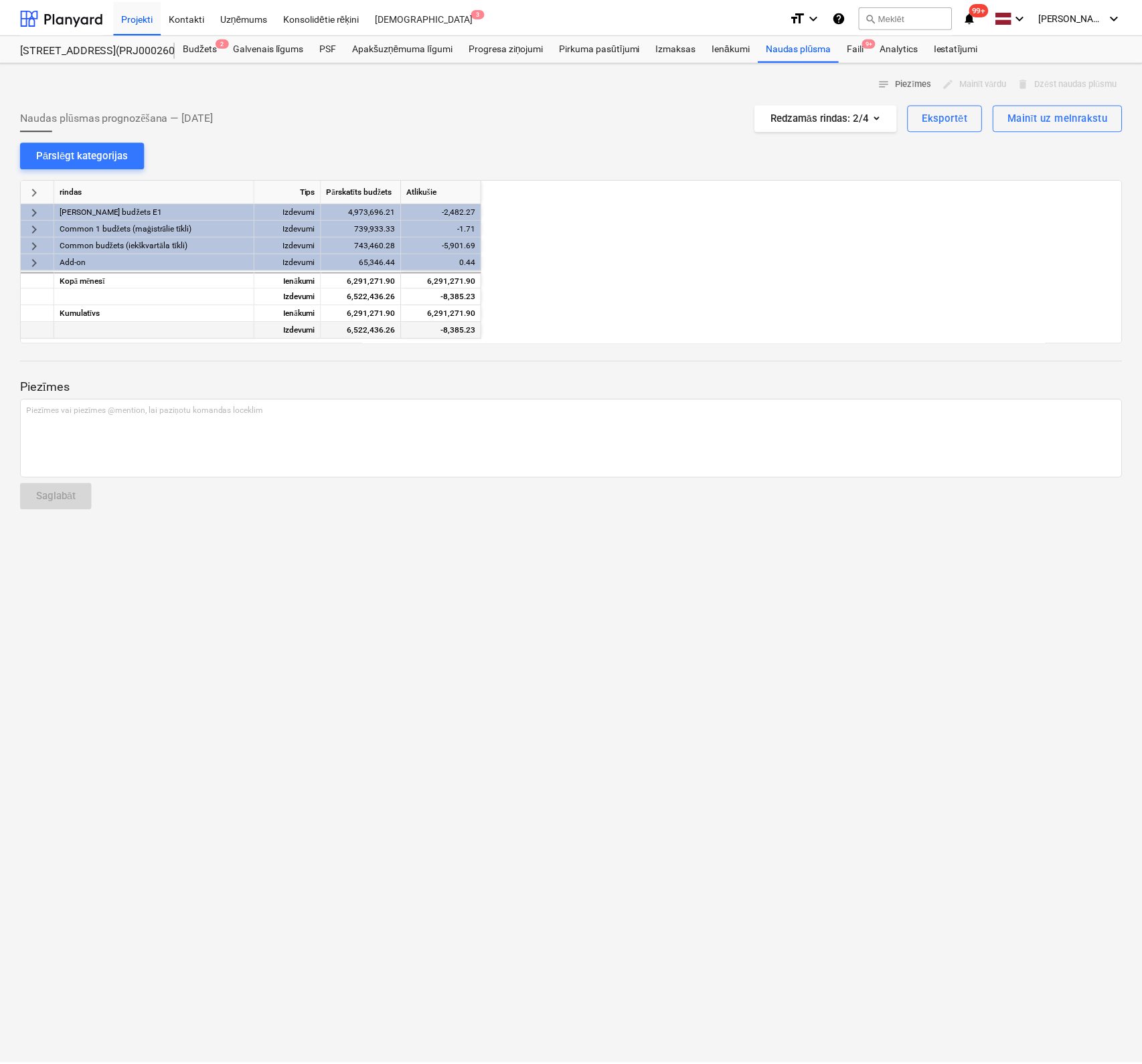
scroll to position [0, 1205]
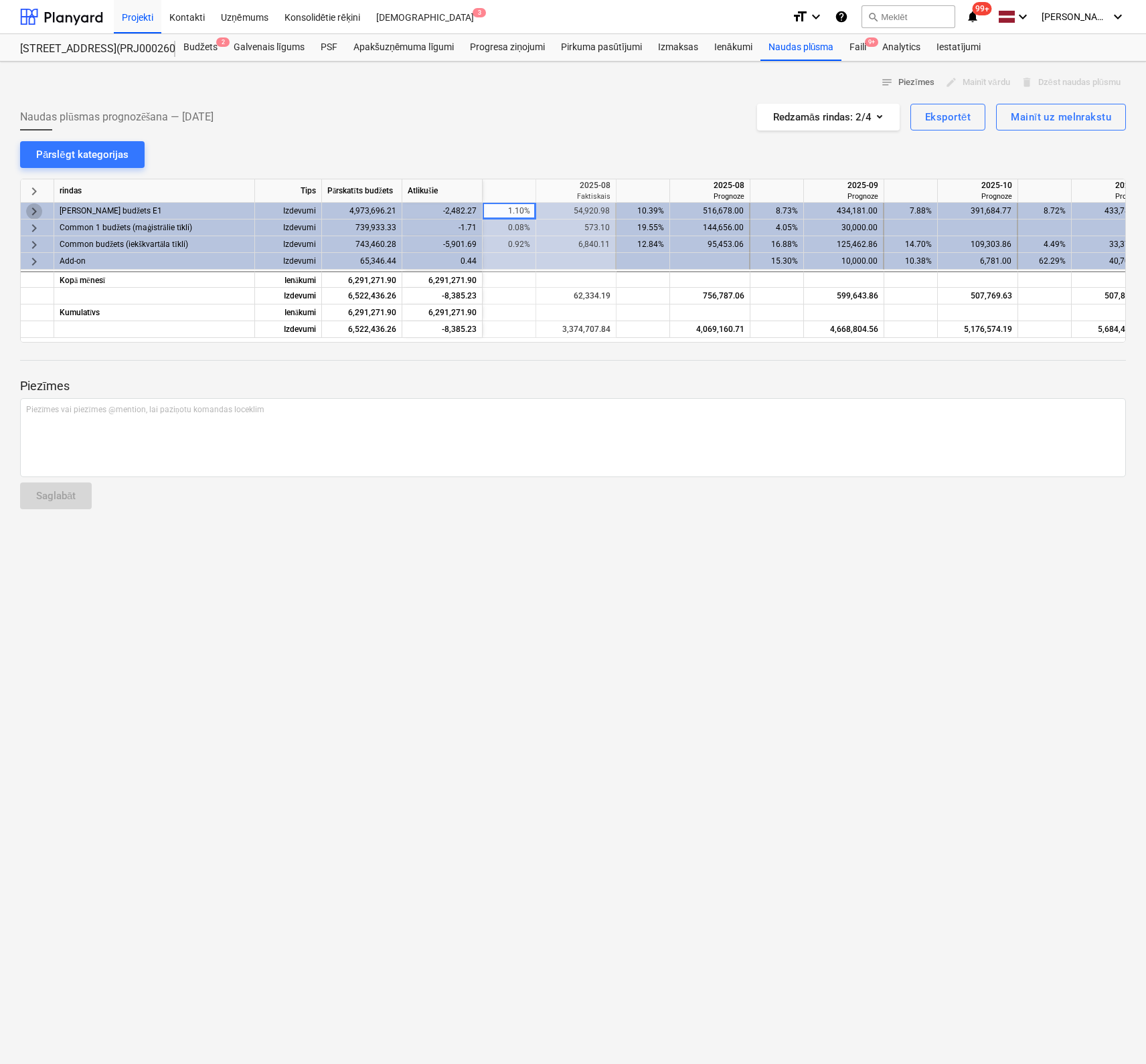
click at [38, 207] on span "keyboard_arrow_right" at bounding box center [34, 211] width 16 height 16
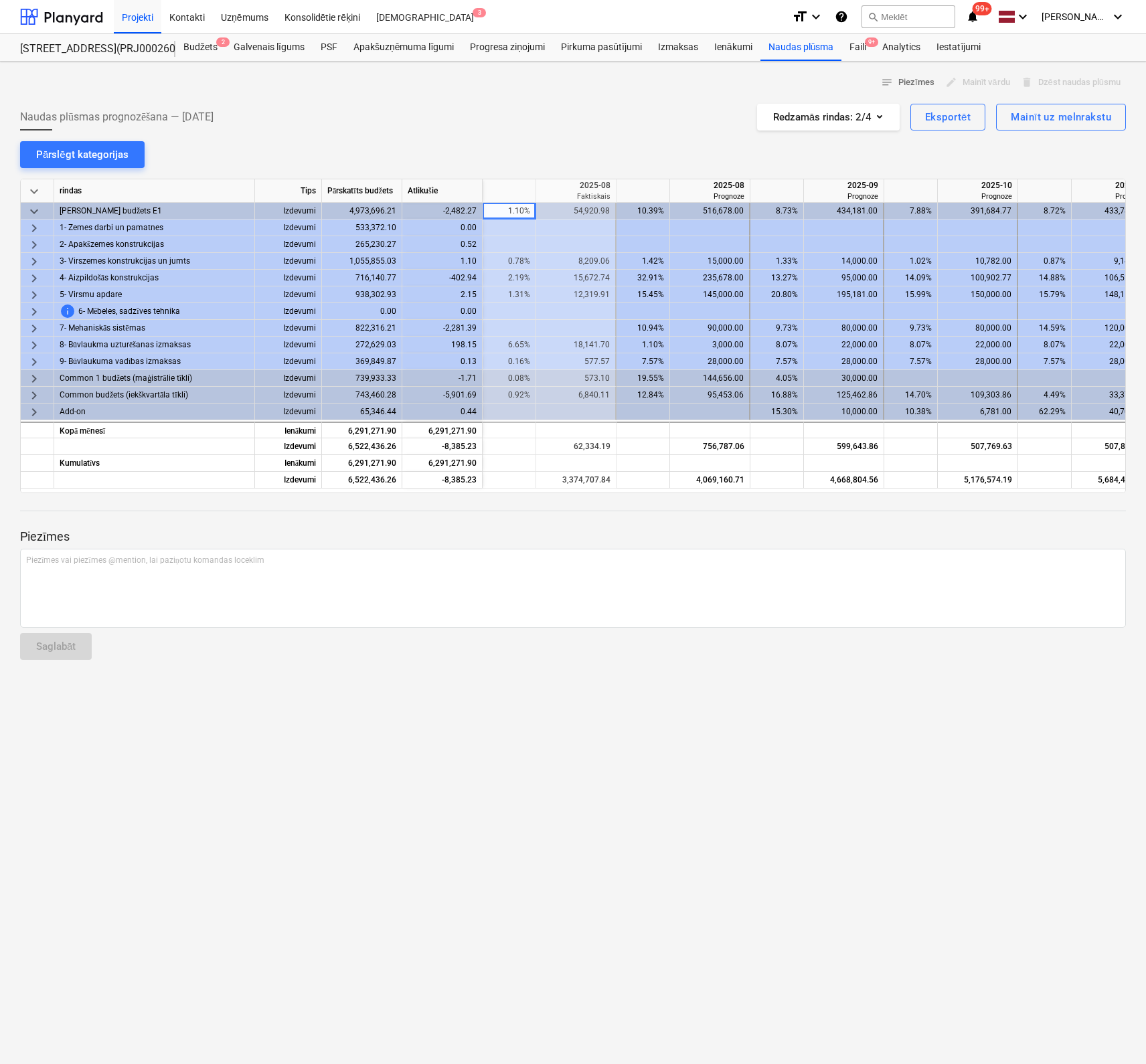
click at [1058, 525] on div at bounding box center [573, 523] width 1106 height 11
click at [32, 275] on span "keyboard_arrow_right" at bounding box center [34, 278] width 16 height 16
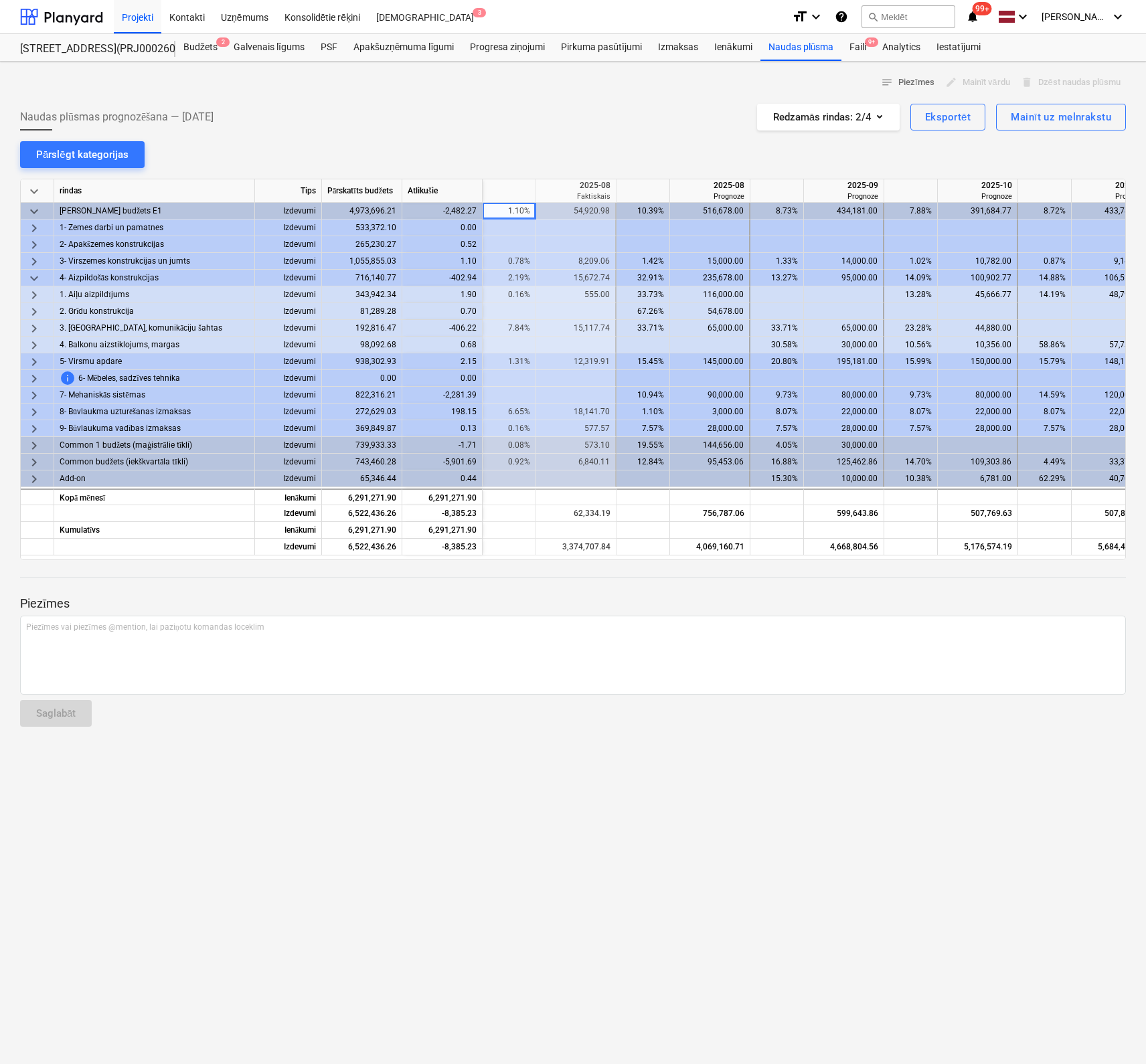
click at [1023, 600] on p "Piezīmes" at bounding box center [573, 604] width 1106 height 16
click at [33, 292] on span "keyboard_arrow_right" at bounding box center [34, 295] width 16 height 16
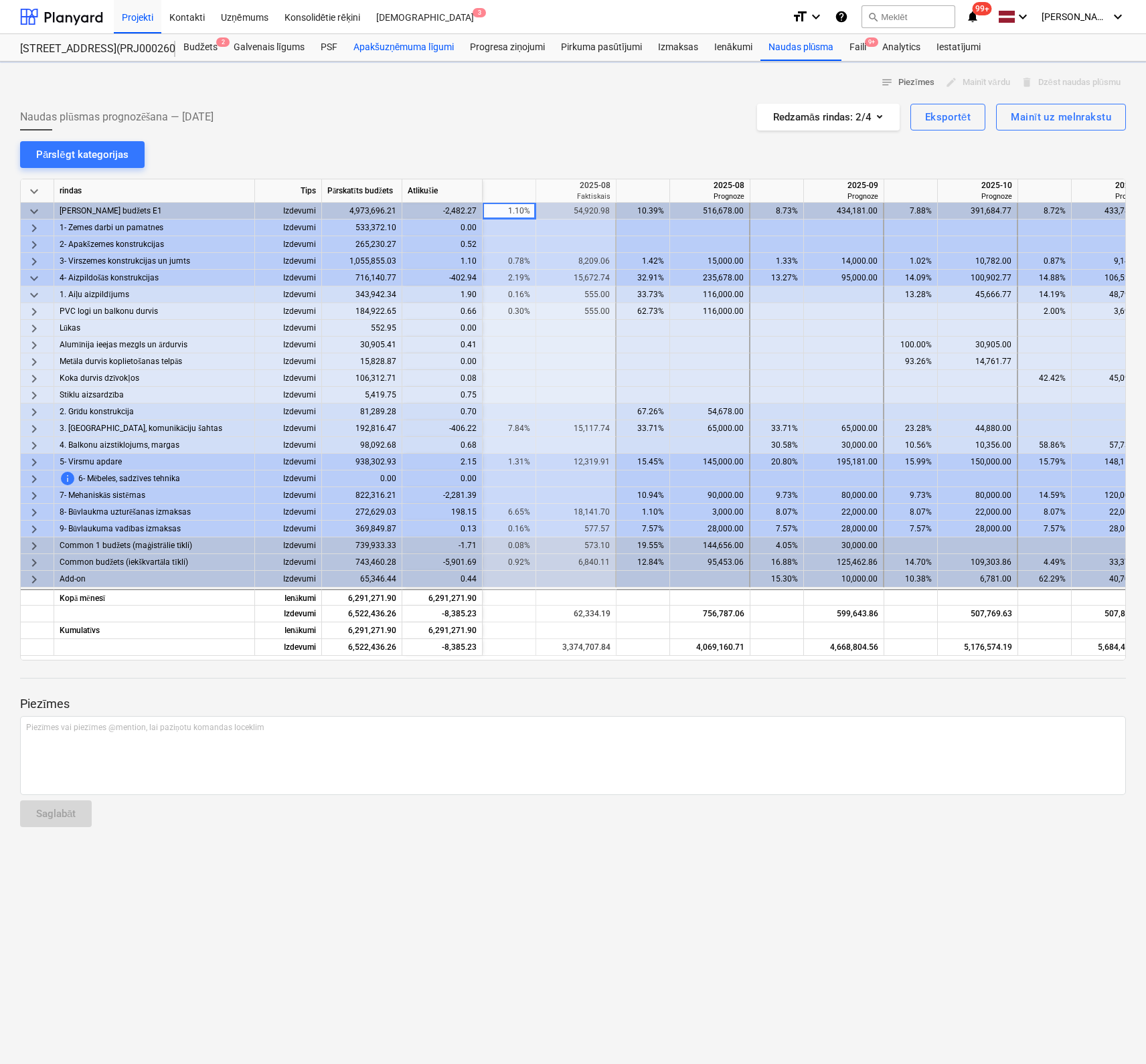
click at [416, 44] on div "Apakšuzņēmuma līgumi" at bounding box center [404, 48] width 117 height 27
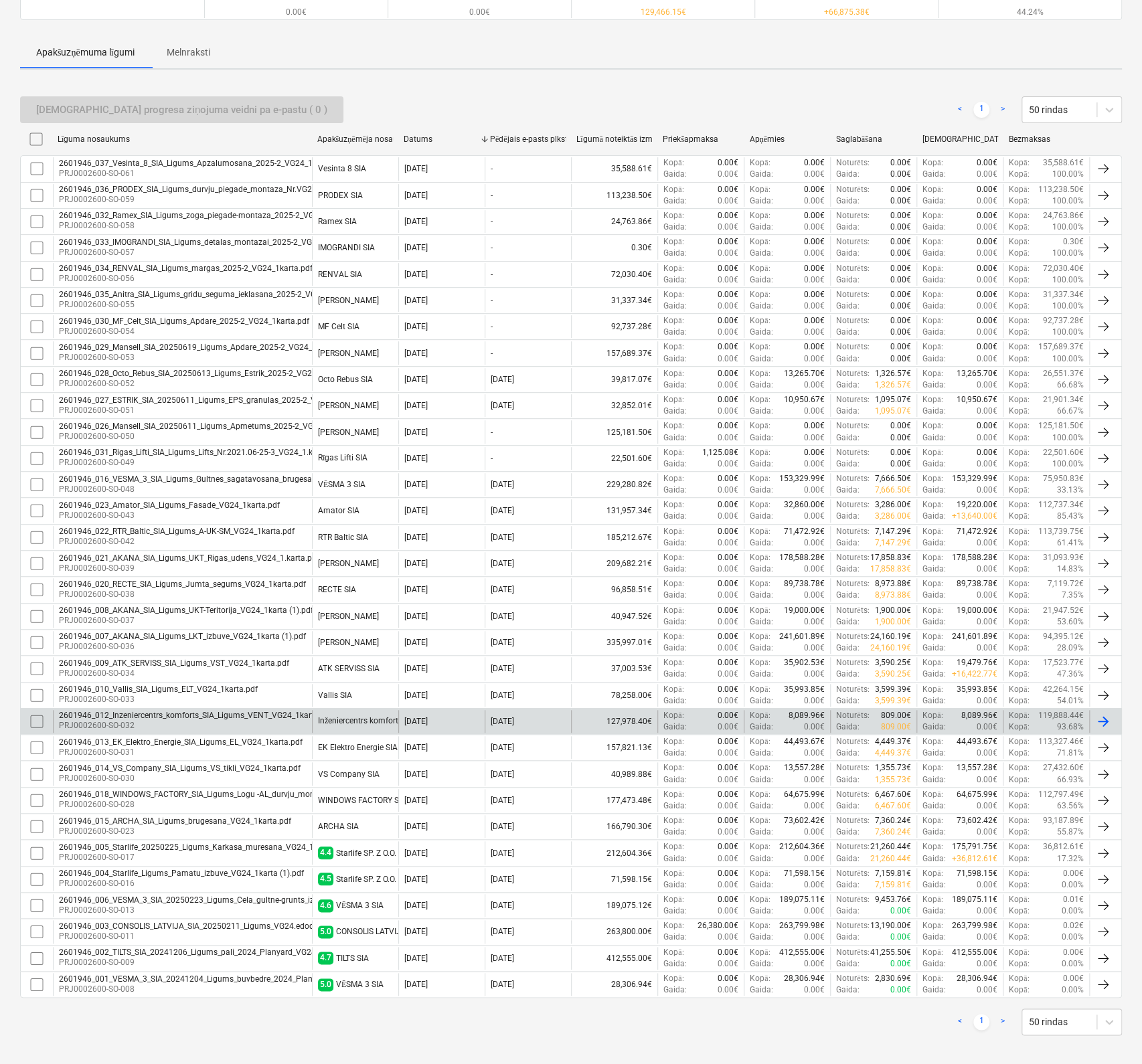
scroll to position [162, 0]
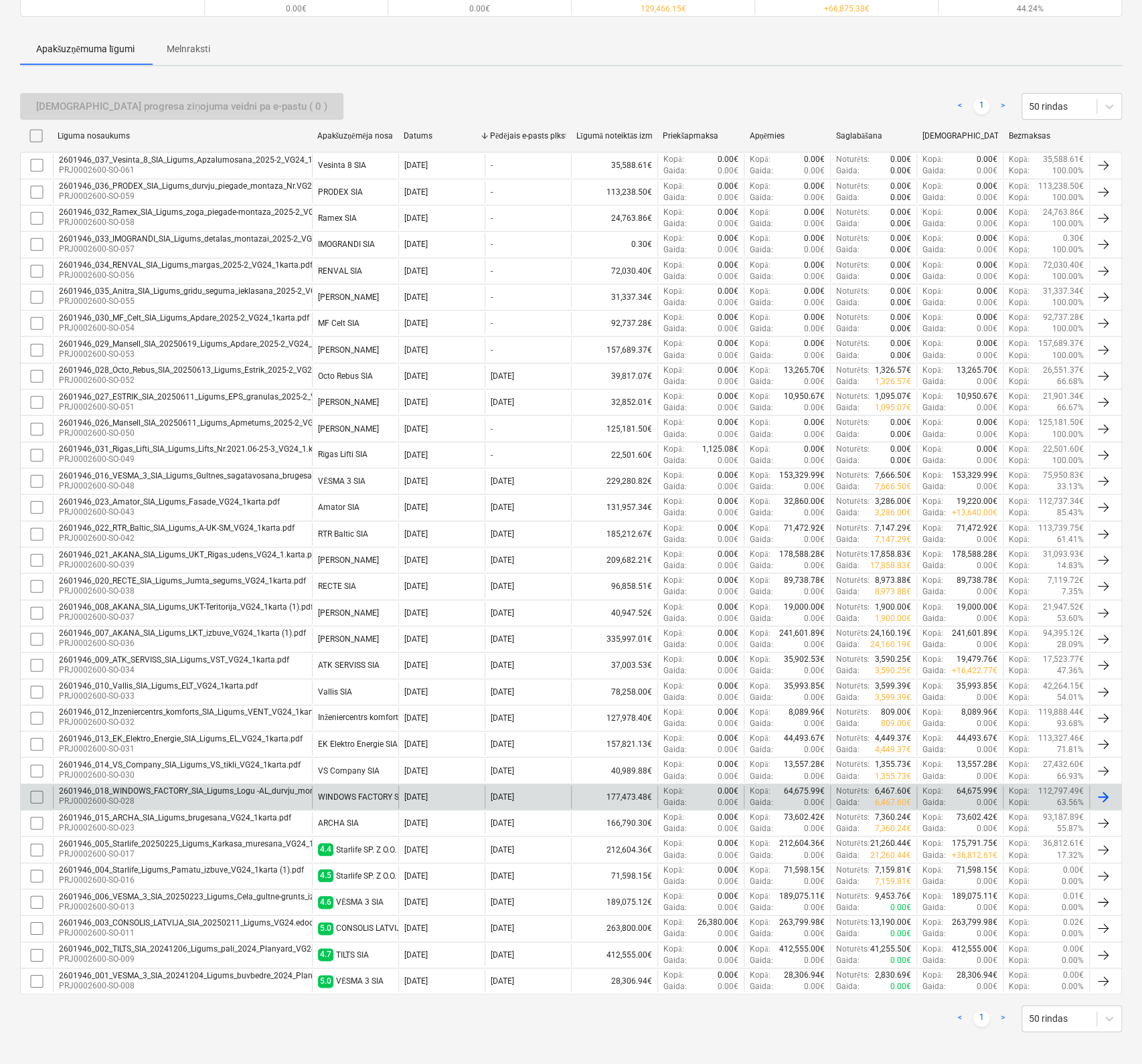
click at [154, 786] on div "2601946_018_WINDOWS_FACTORY_SIA_Ligums_Logu -AL_durvju_mont_VG24_1karta.pdf" at bounding box center [220, 791] width 323 height 9
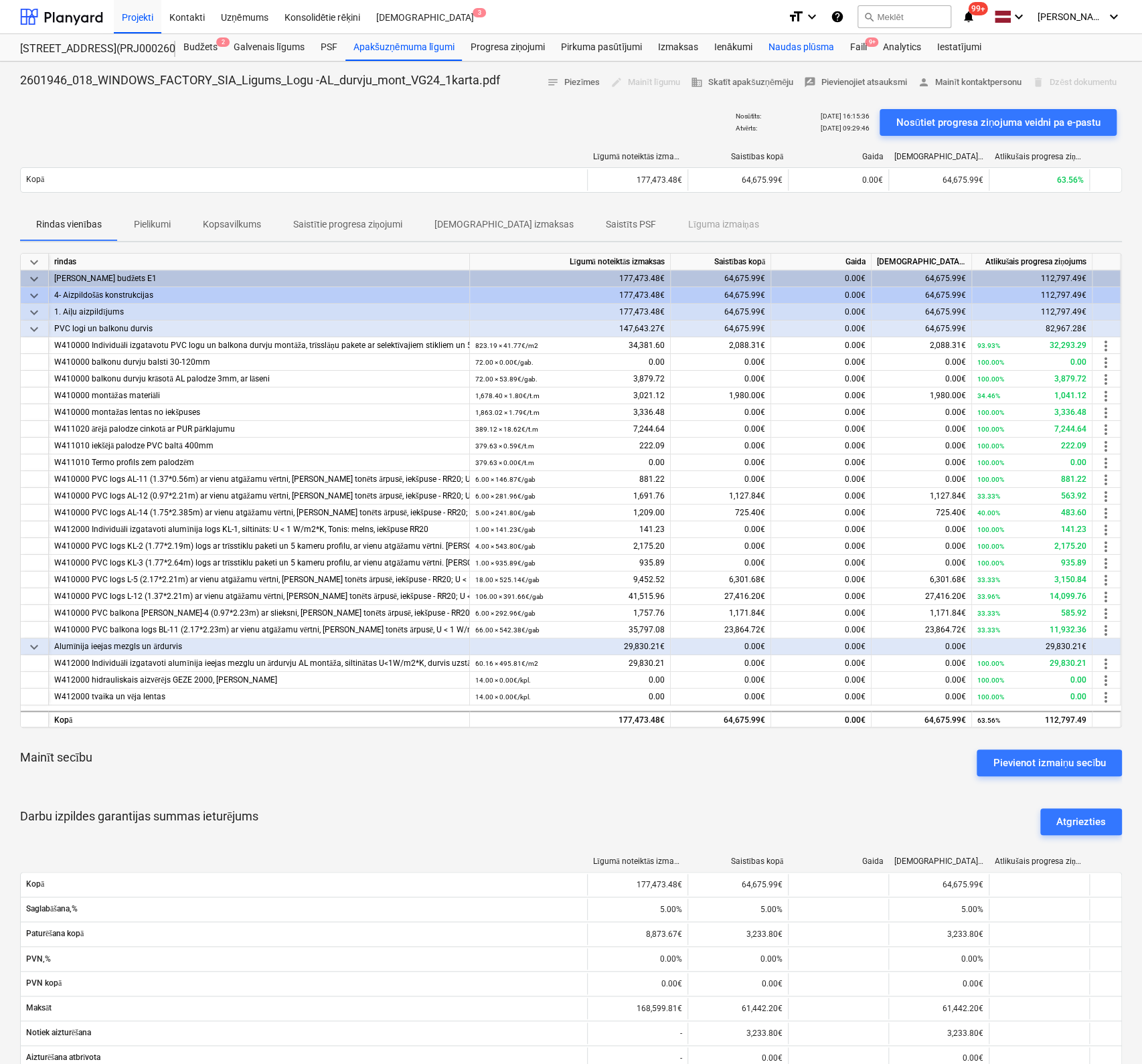
click at [812, 47] on div "Naudas plūsma" at bounding box center [801, 48] width 82 height 27
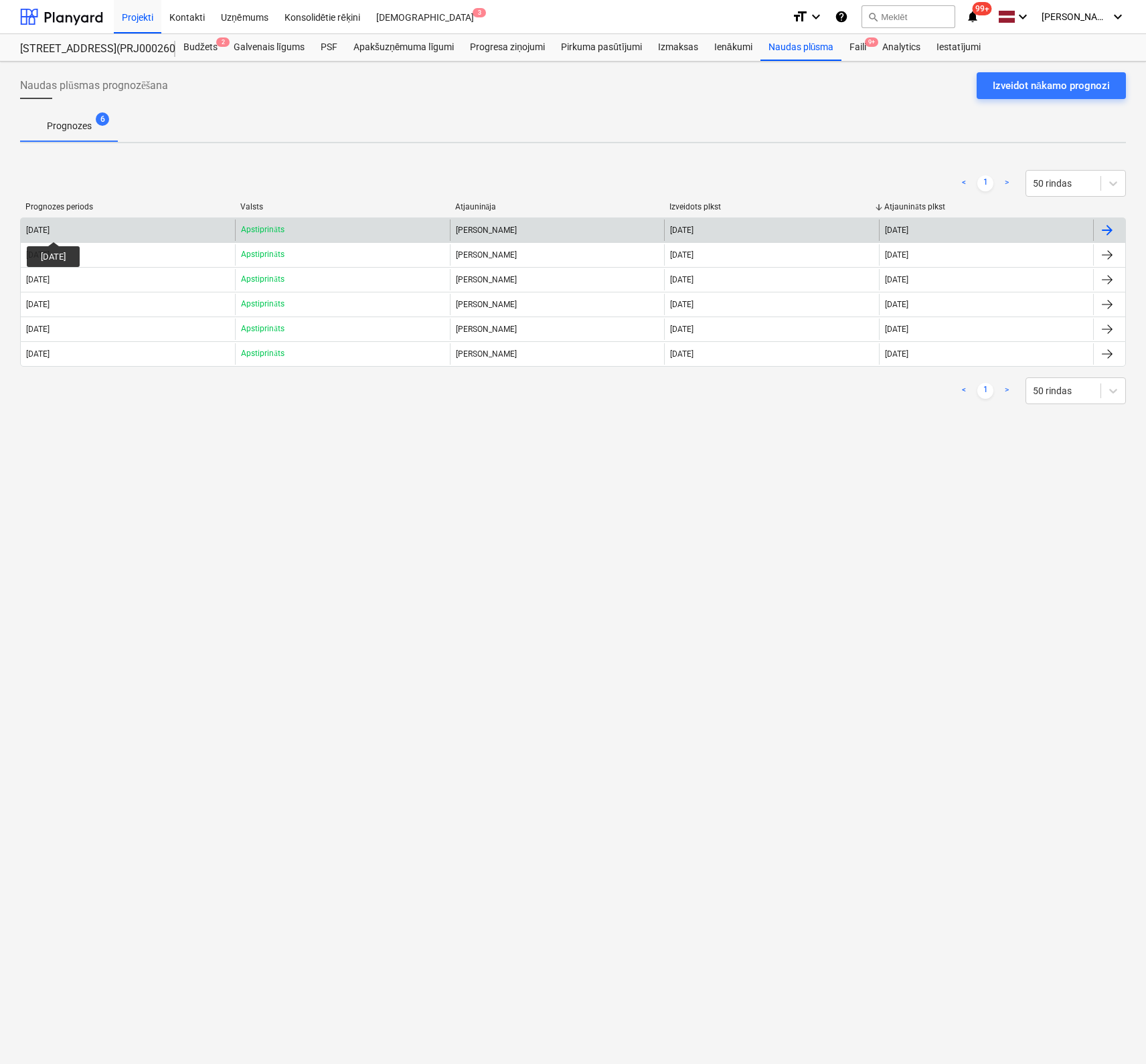
click at [50, 229] on div "[DATE]" at bounding box center [38, 230] width 23 height 9
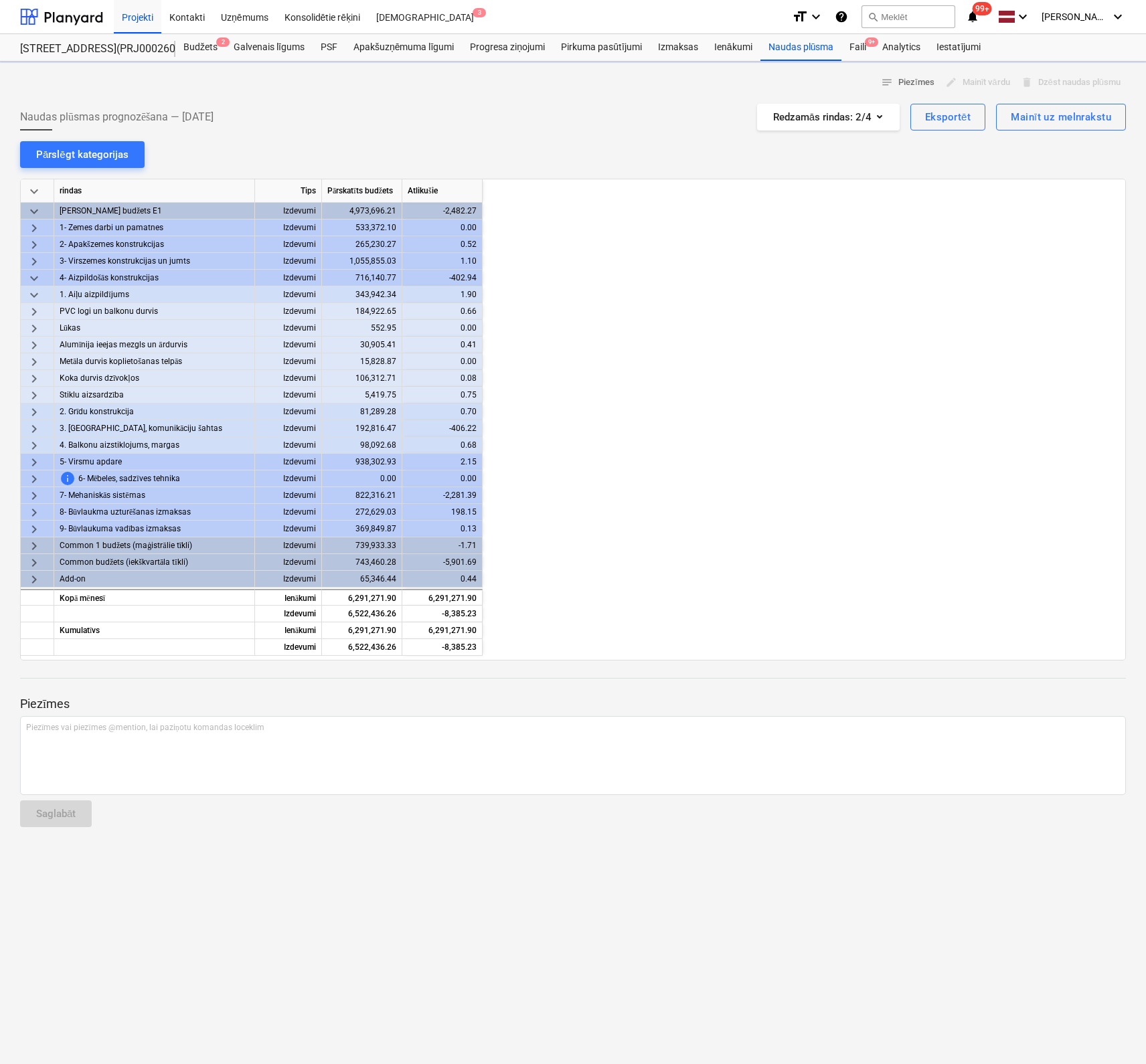
scroll to position [0, 1205]
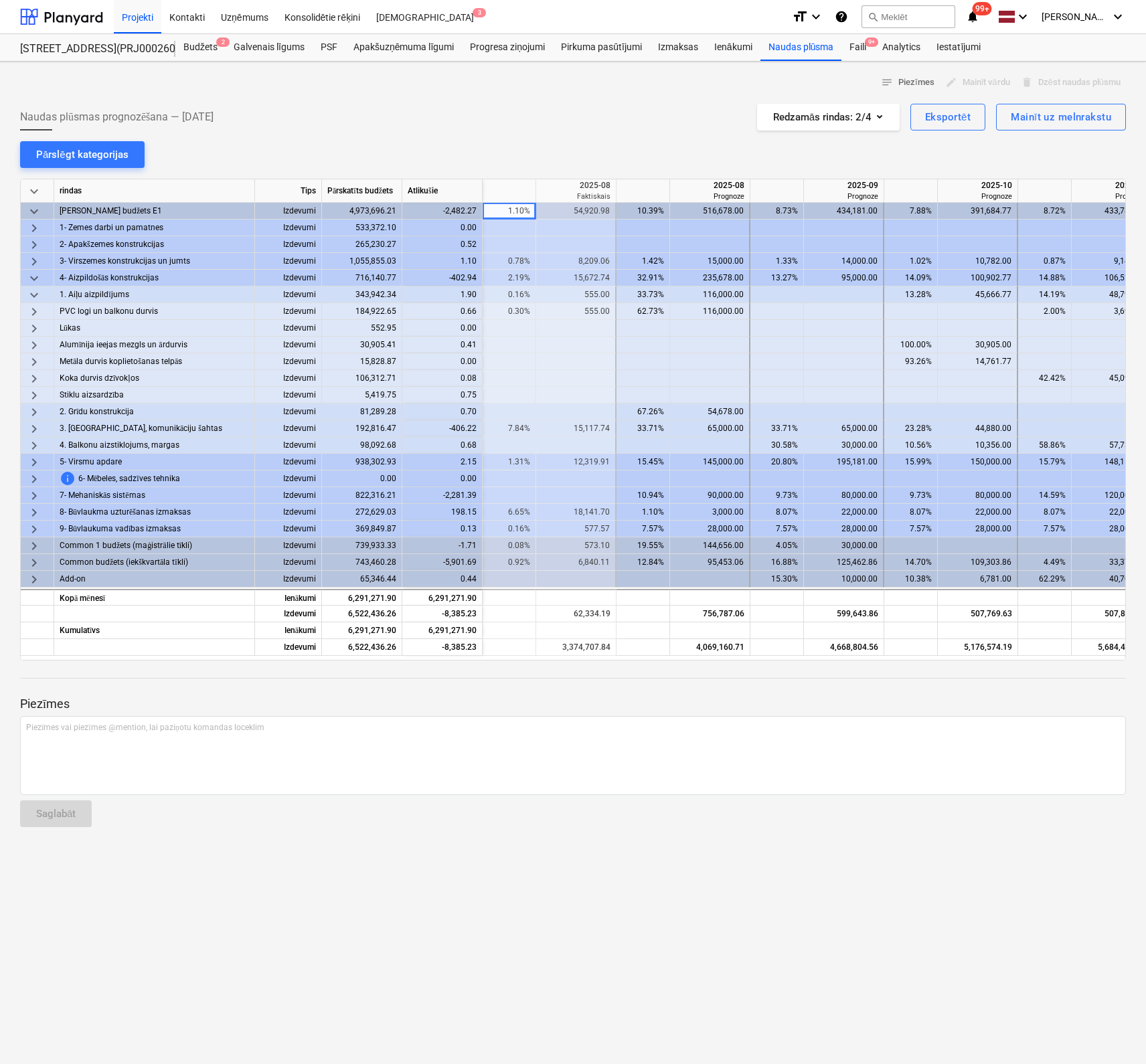
click at [34, 411] on span "keyboard_arrow_right" at bounding box center [34, 413] width 16 height 16
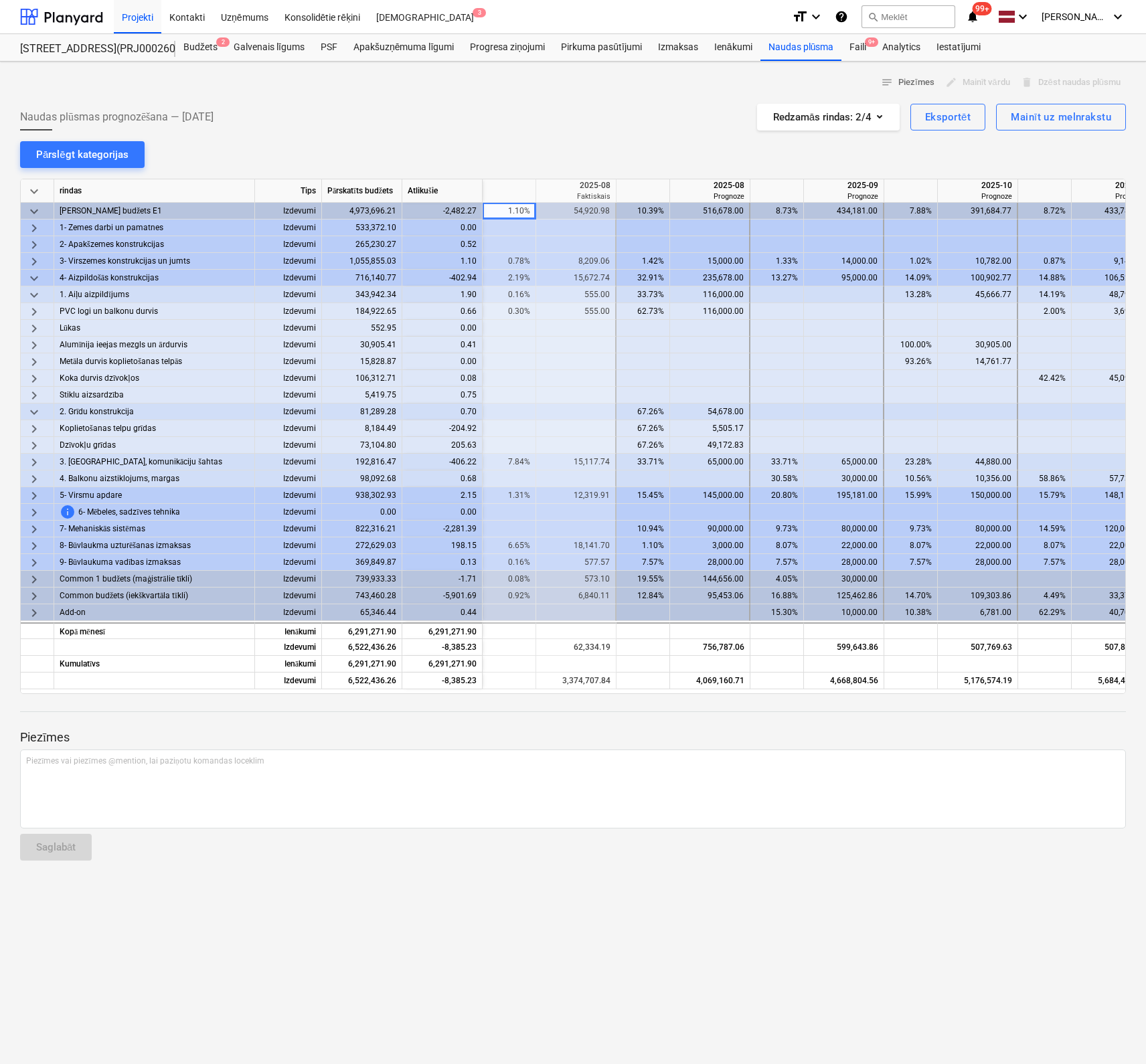
click at [36, 460] on span "keyboard_arrow_right" at bounding box center [34, 462] width 16 height 16
